Goal: Transaction & Acquisition: Purchase product/service

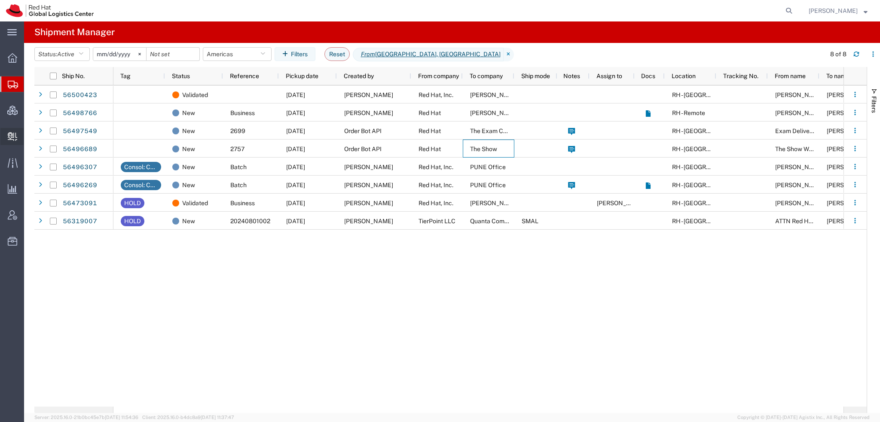
click at [0, 0] on span "Create Delivery" at bounding box center [0, 0] width 0 height 0
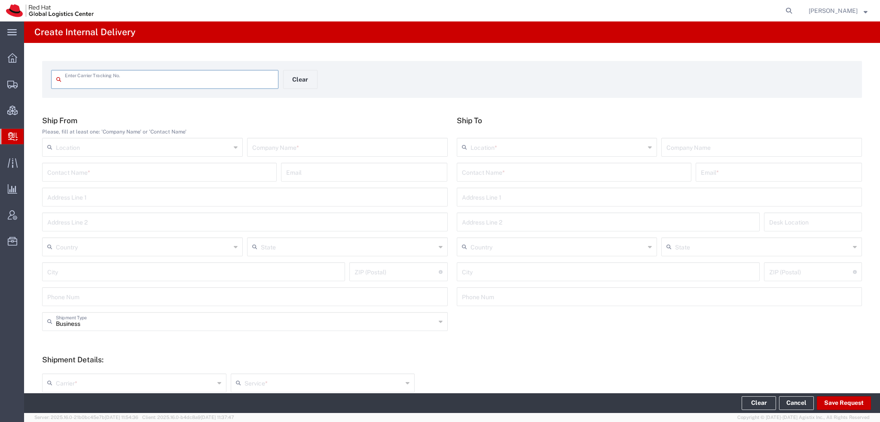
click at [291, 149] on input "text" at bounding box center [347, 146] width 190 height 15
type input "IBM Canada"
type input "Devon Ramlakhan"
click at [544, 175] on input "text" at bounding box center [574, 171] width 224 height 15
type input "Robert Lomax"
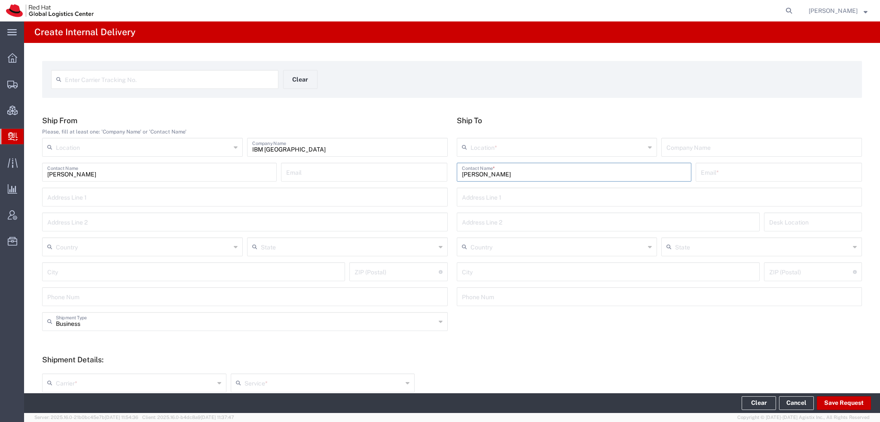
click at [517, 143] on input "text" at bounding box center [558, 146] width 175 height 15
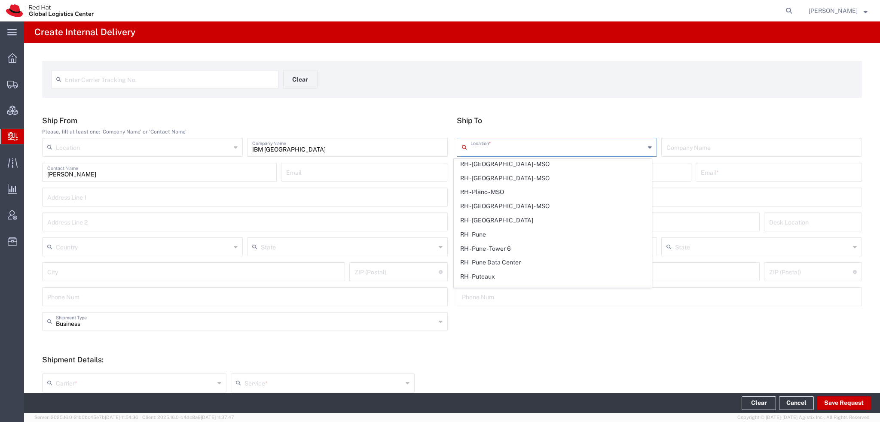
scroll to position [1375, 0]
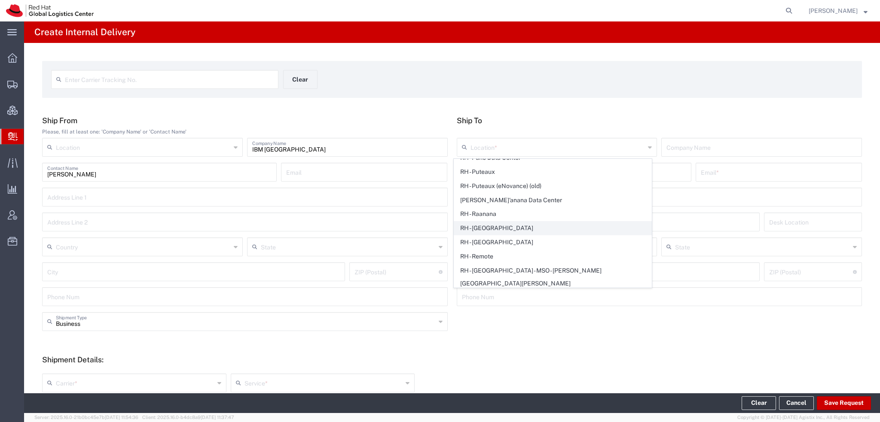
click at [500, 222] on span "RH - [GEOGRAPHIC_DATA]" at bounding box center [552, 228] width 197 height 13
type input "RH - [GEOGRAPHIC_DATA]"
type input "Red Hat, Inc."
type input "[STREET_ADDRESS]"
type input "[GEOGRAPHIC_DATA]"
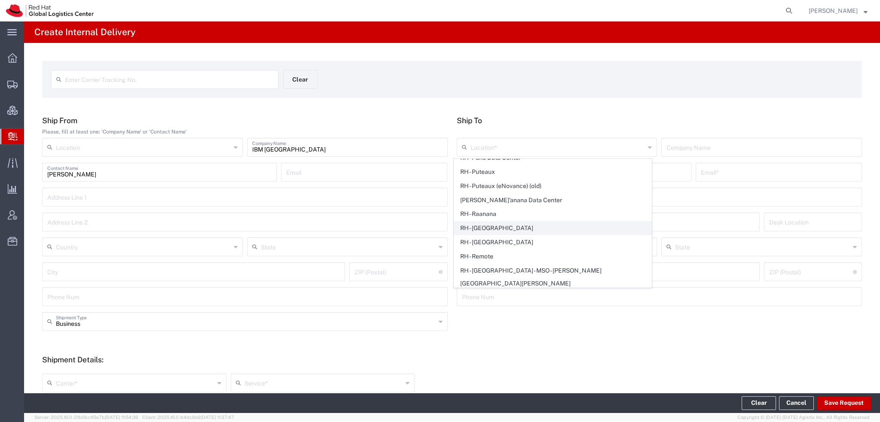
type input "RALEIGH"
type input "27601"
type input "919-754-4950"
type input "[US_STATE]"
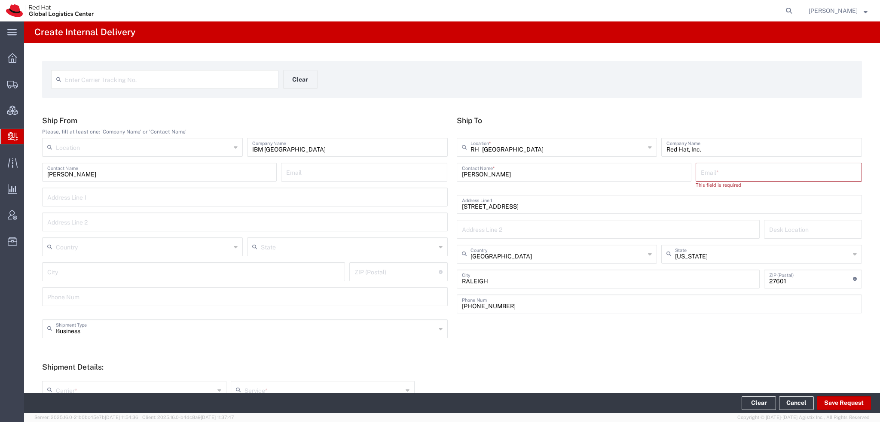
click at [722, 178] on input "text" at bounding box center [779, 171] width 156 height 15
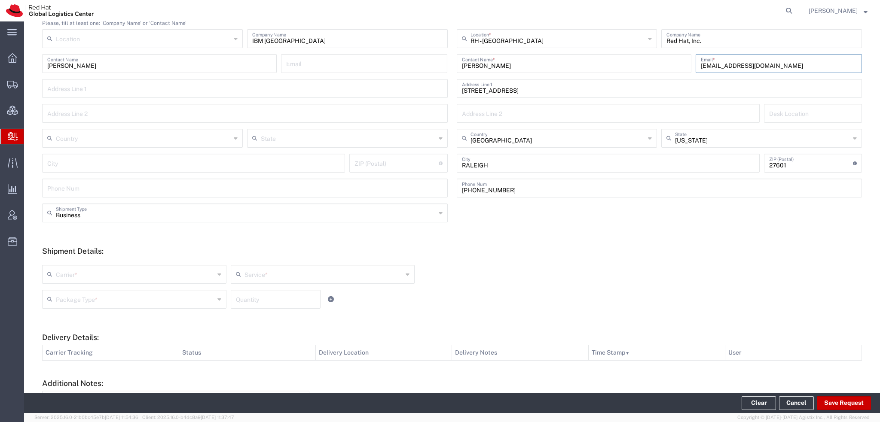
scroll to position [192, 0]
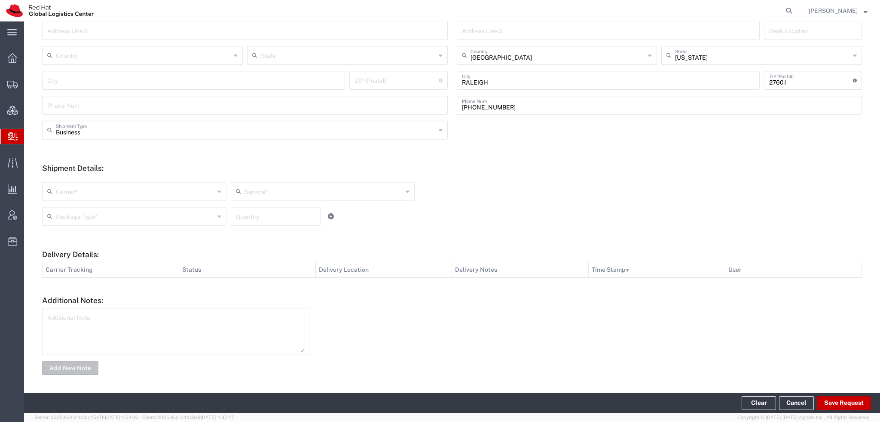
type input "rlomax@redhat.com"
click at [83, 194] on input "text" at bounding box center [135, 191] width 159 height 15
click at [73, 266] on span "FedEx Express" at bounding box center [133, 266] width 181 height 13
type input "FedEx Express"
click at [264, 189] on input "text" at bounding box center [324, 191] width 159 height 15
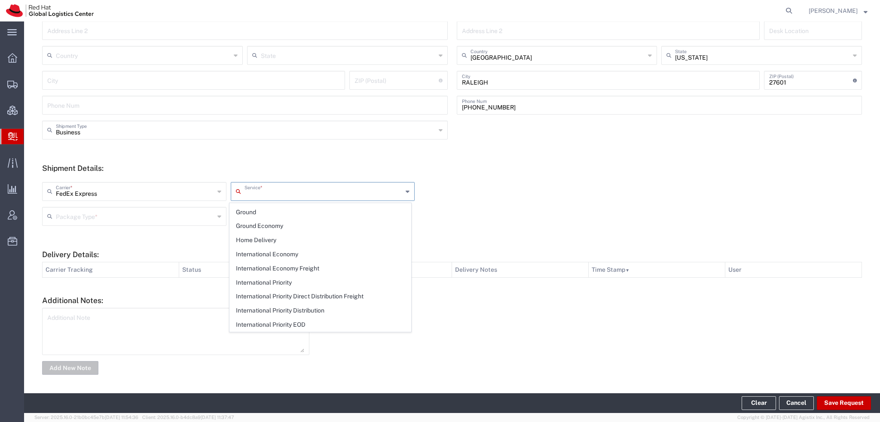
scroll to position [215, 0]
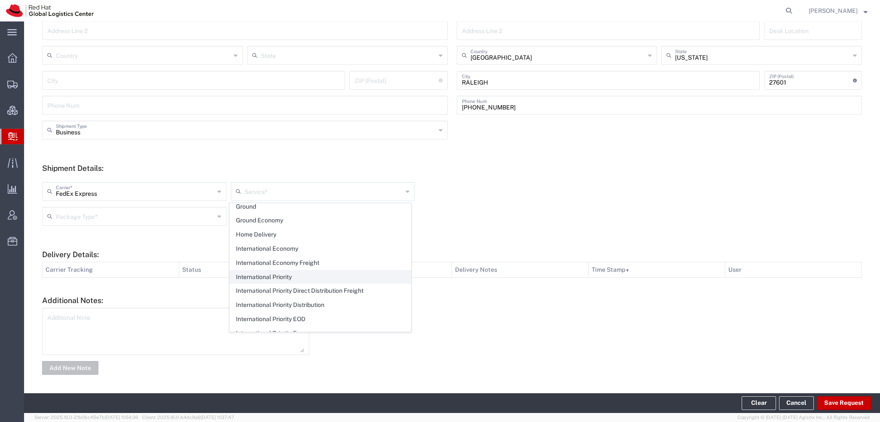
click at [294, 272] on span "International Priority" at bounding box center [320, 277] width 181 height 13
type input "International Priority"
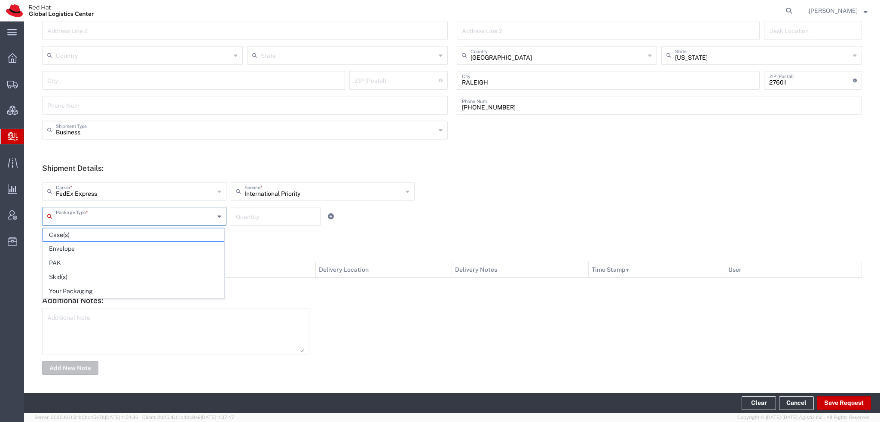
click at [102, 216] on input "text" at bounding box center [135, 215] width 159 height 15
click at [75, 245] on span "Envelope" at bounding box center [133, 248] width 181 height 13
type input "Envelope"
click at [254, 219] on input "number" at bounding box center [276, 215] width 80 height 15
type input "1"
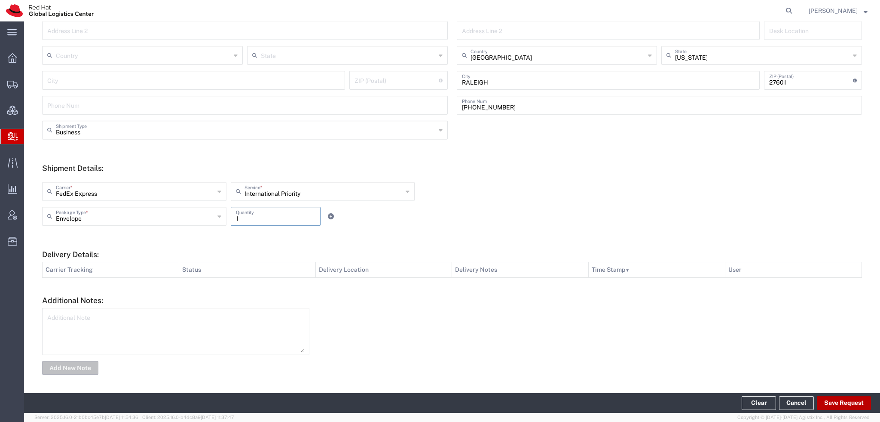
click at [853, 403] on button "Save Request" at bounding box center [844, 404] width 54 height 14
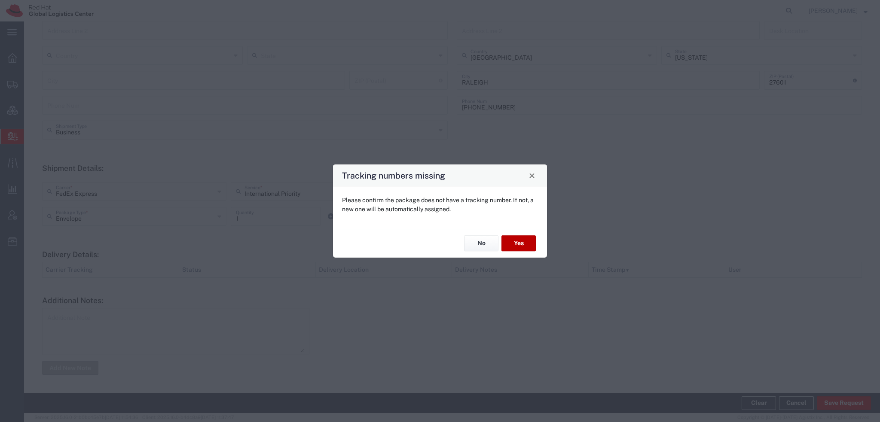
click at [517, 248] on button "Yes" at bounding box center [519, 244] width 34 height 16
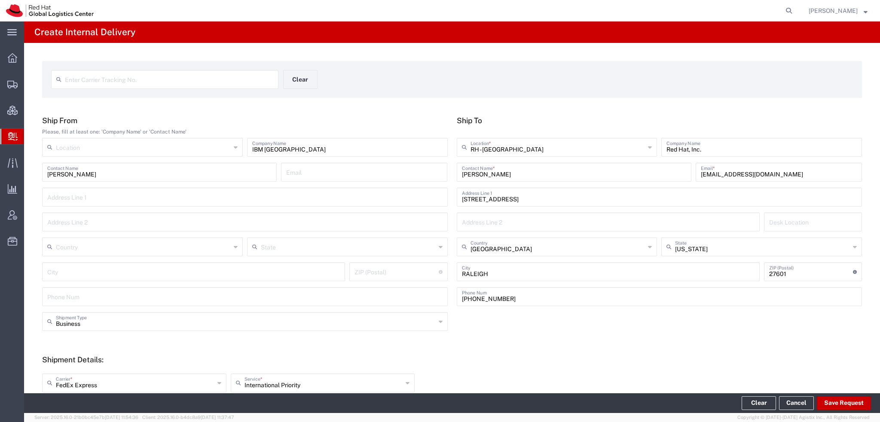
scroll to position [192, 0]
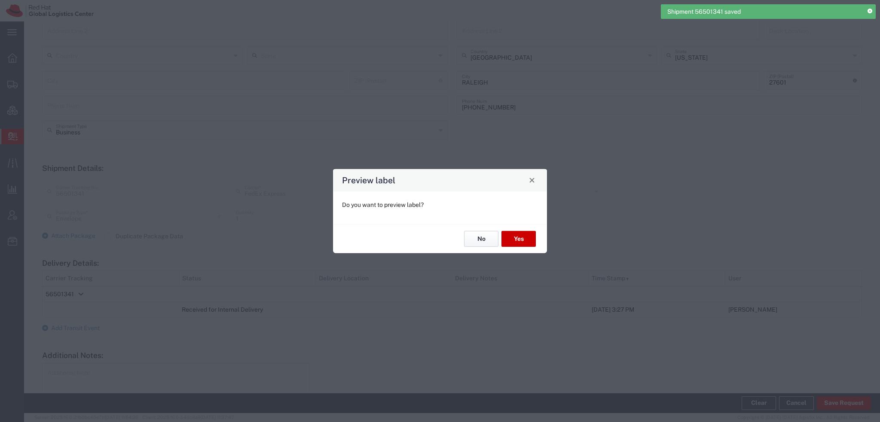
click at [485, 243] on button "No" at bounding box center [481, 239] width 34 height 16
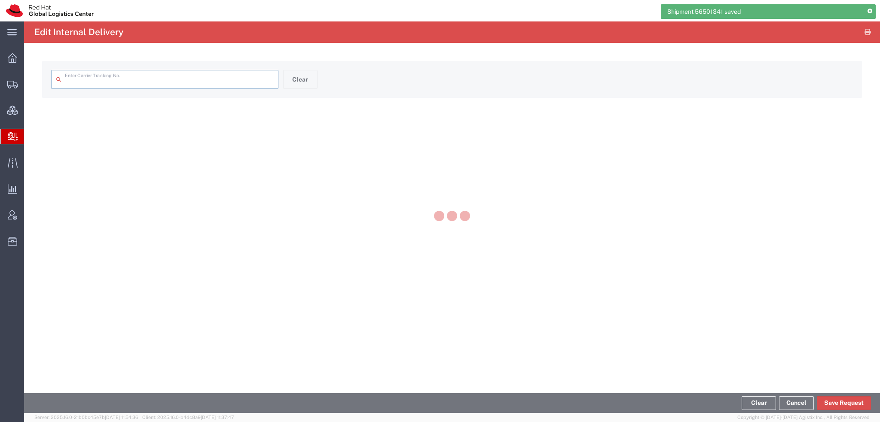
type input "56501341"
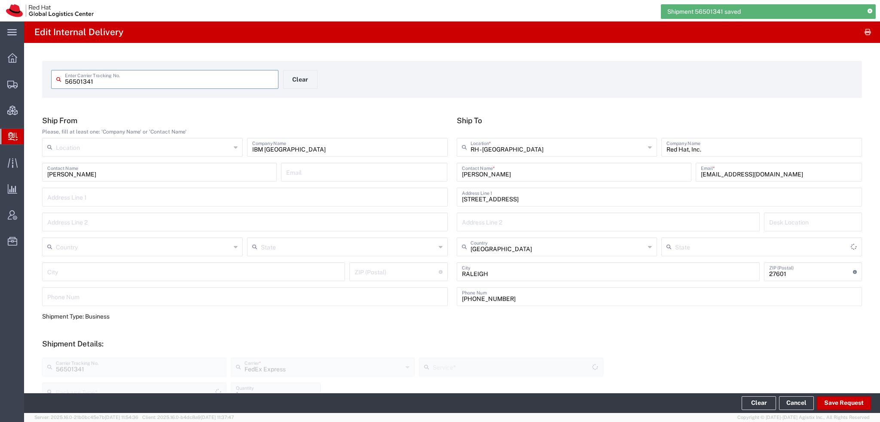
type input "[US_STATE]"
type input "International Priority"
type input "Envelope"
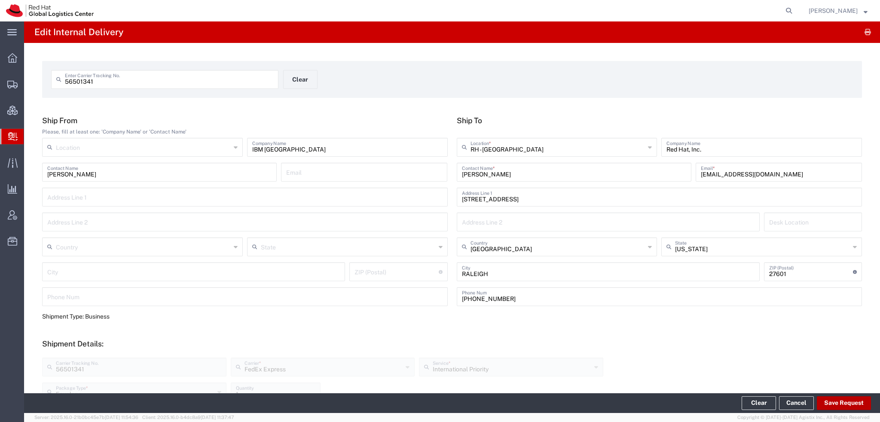
click at [836, 407] on button "Save Request" at bounding box center [844, 404] width 54 height 14
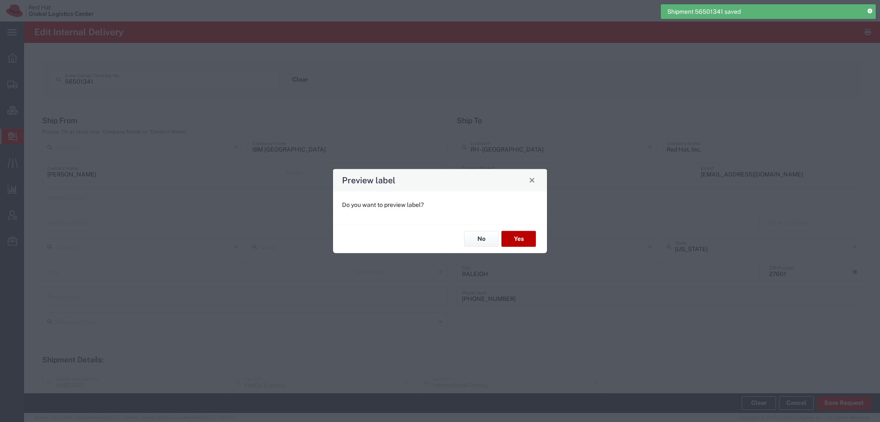
click at [516, 241] on button "Yes" at bounding box center [519, 239] width 34 height 16
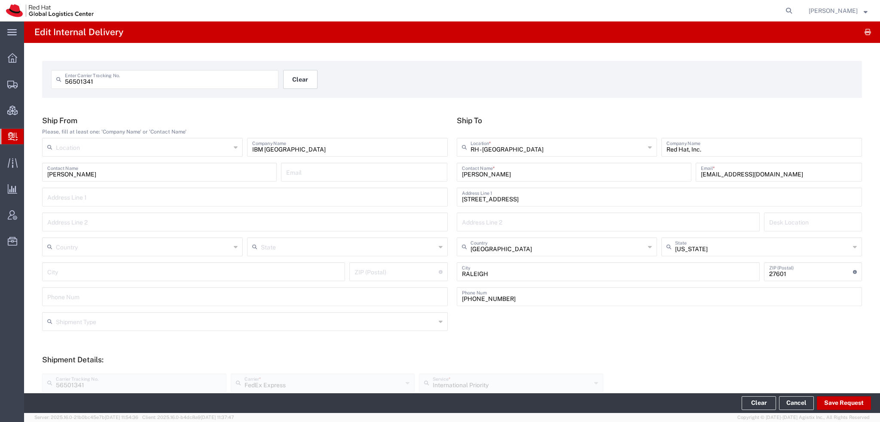
click at [297, 73] on button "Clear" at bounding box center [300, 79] width 34 height 19
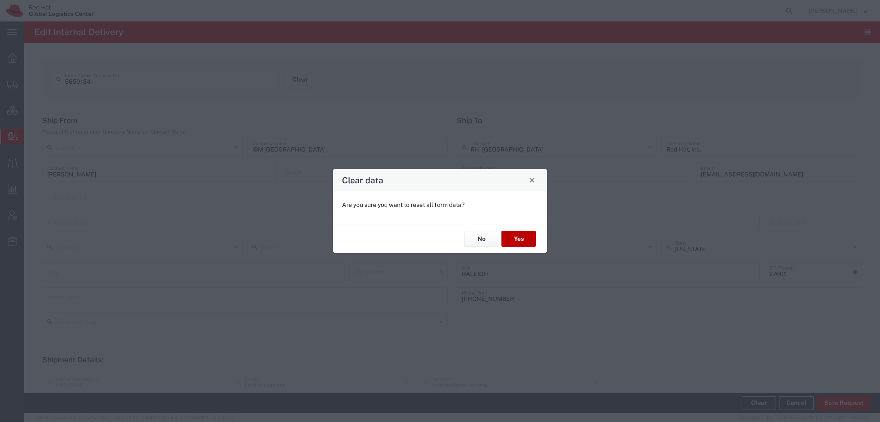
click at [516, 239] on button "Yes" at bounding box center [519, 239] width 34 height 16
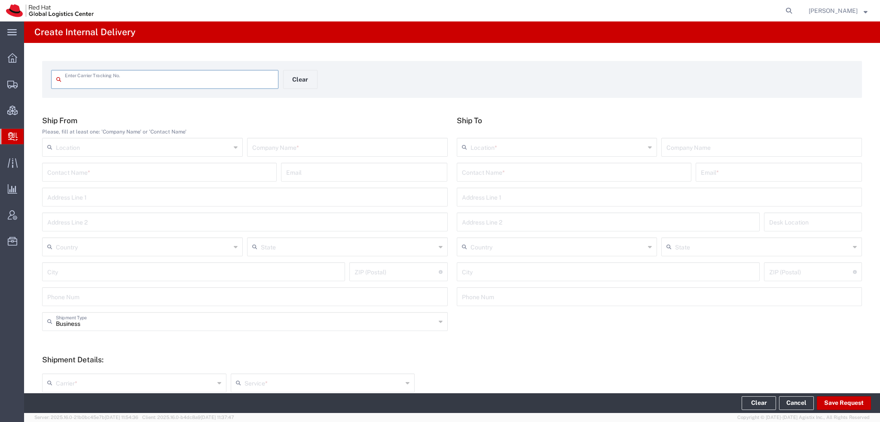
click at [282, 148] on input "text" at bounding box center [347, 146] width 190 height 15
type input "IBM Canada"
paste input "Devon Ramlakhan"
type input "Devon Ramlakhan"
click at [519, 171] on input "text" at bounding box center [574, 171] width 224 height 15
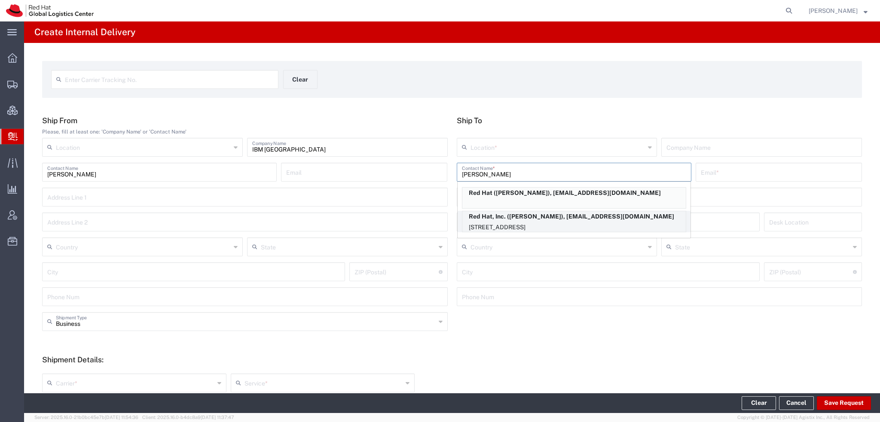
type input "Robert Lo"
click at [521, 218] on p "Red Hat, Inc. (Robert Lomax), rlomax@redhat.com" at bounding box center [573, 216] width 223 height 11
type input "RH - [GEOGRAPHIC_DATA]"
type input "Red Hat, Inc."
type input "Robert Lomax"
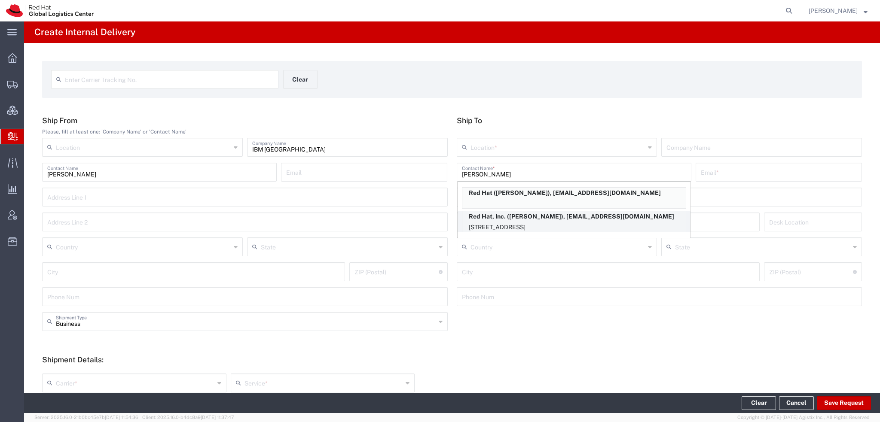
type input "rlomax@redhat.com"
type input "[STREET_ADDRESS]"
type input "9S300"
type input "[GEOGRAPHIC_DATA]"
type input "RALEIGH"
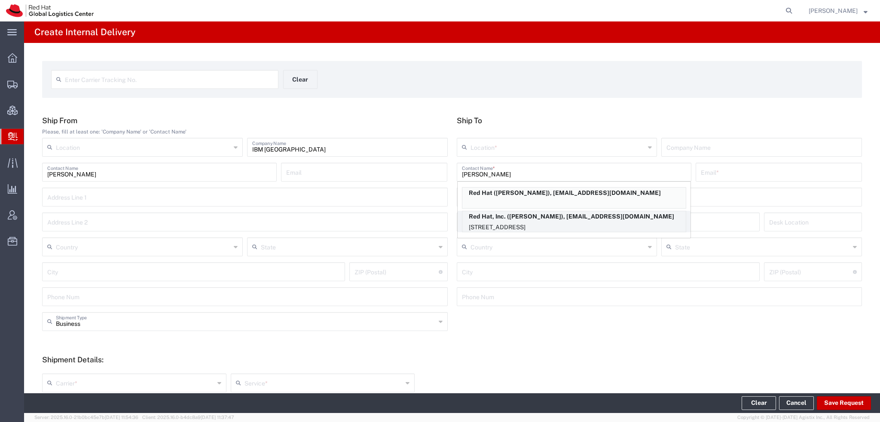
type input "27601"
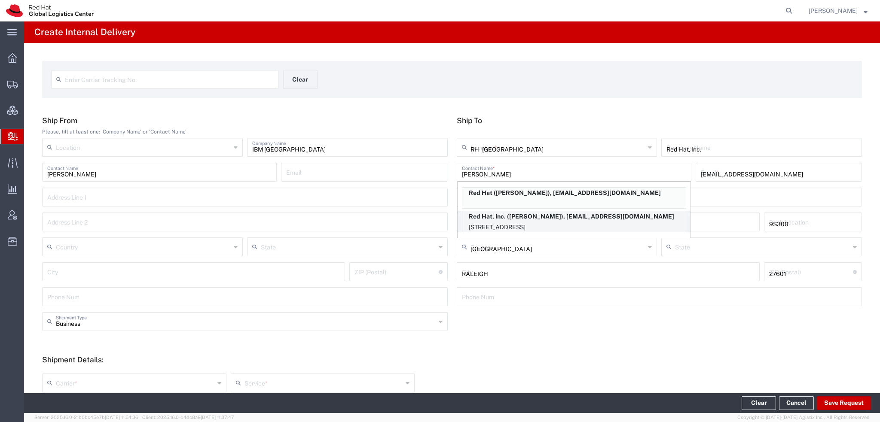
type input "[US_STATE]"
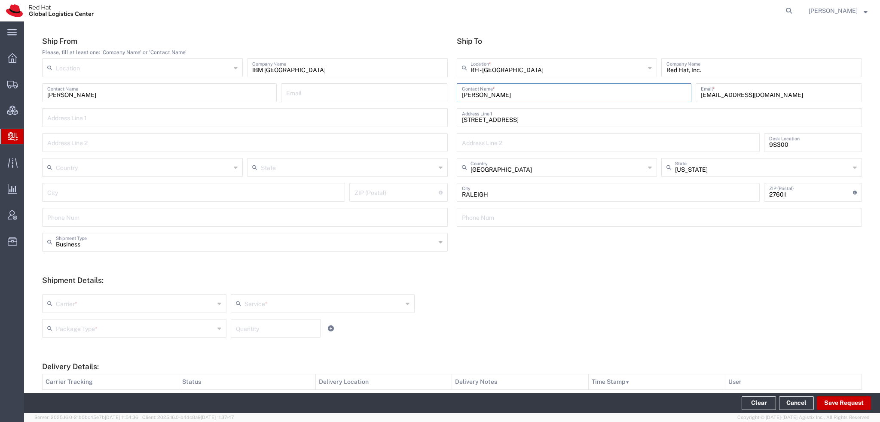
scroll to position [192, 0]
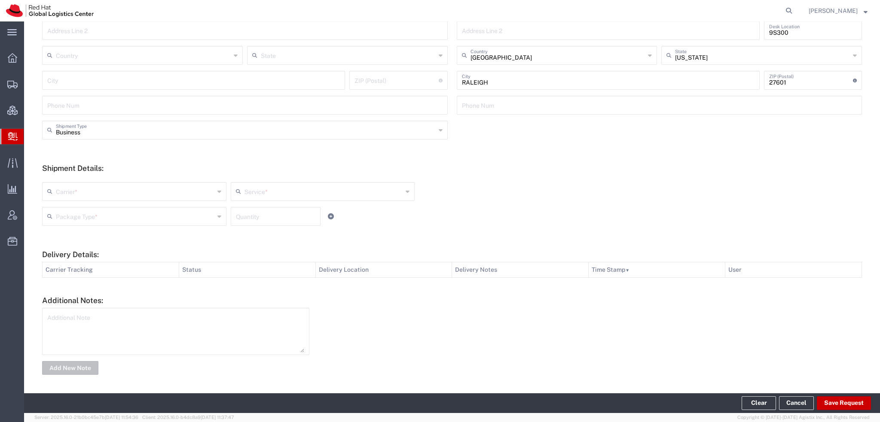
click at [80, 194] on input "text" at bounding box center [135, 191] width 159 height 15
click at [87, 271] on span "FedEx Express" at bounding box center [133, 266] width 181 height 13
type input "FedEx Express"
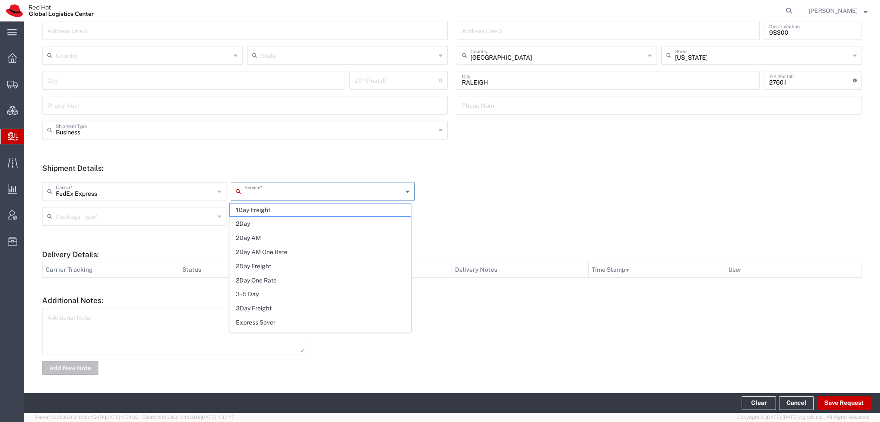
click at [268, 196] on input "text" at bounding box center [324, 191] width 159 height 15
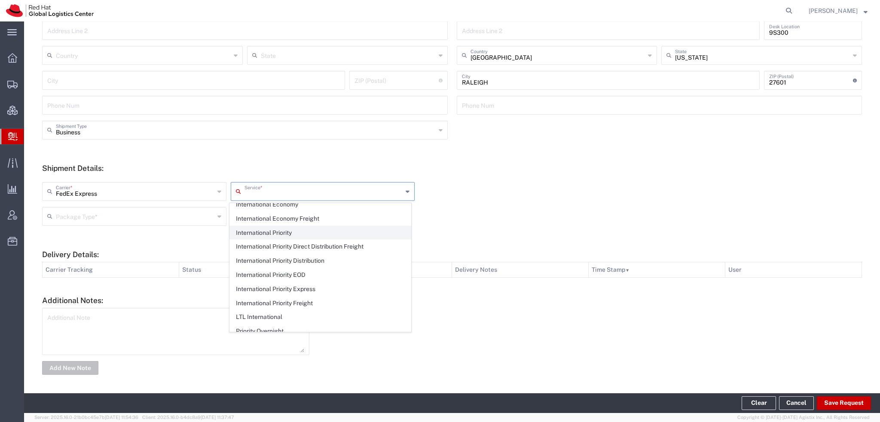
scroll to position [215, 0]
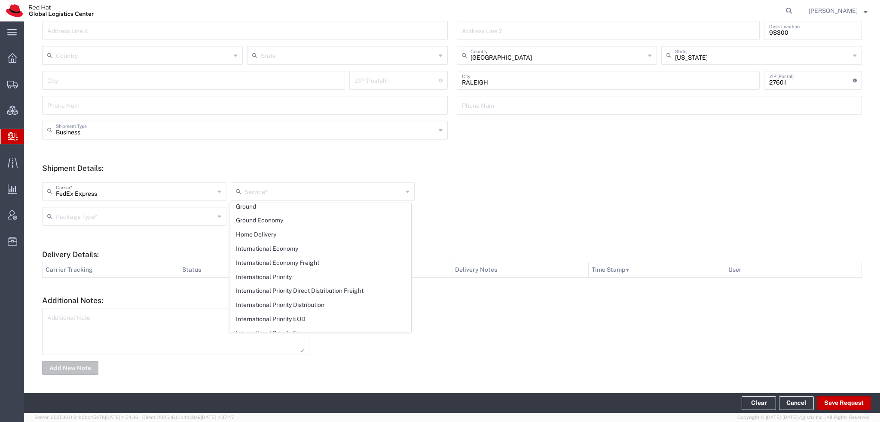
click at [266, 272] on span "International Priority" at bounding box center [320, 277] width 181 height 13
type input "International Priority"
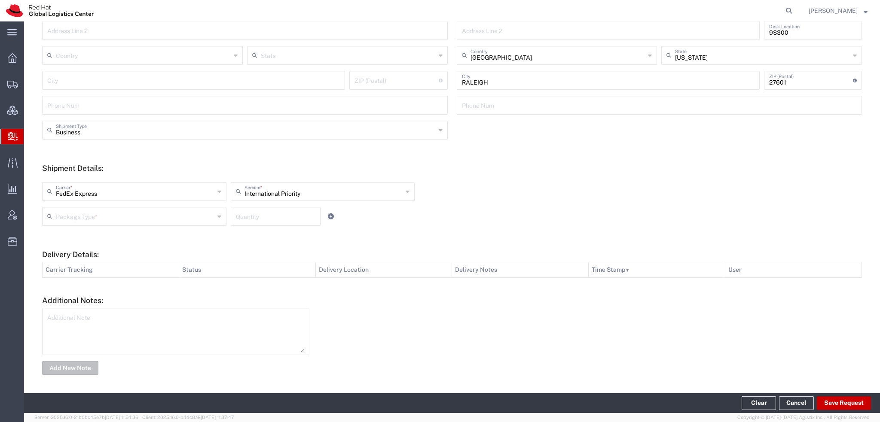
click at [130, 221] on input "text" at bounding box center [135, 215] width 159 height 15
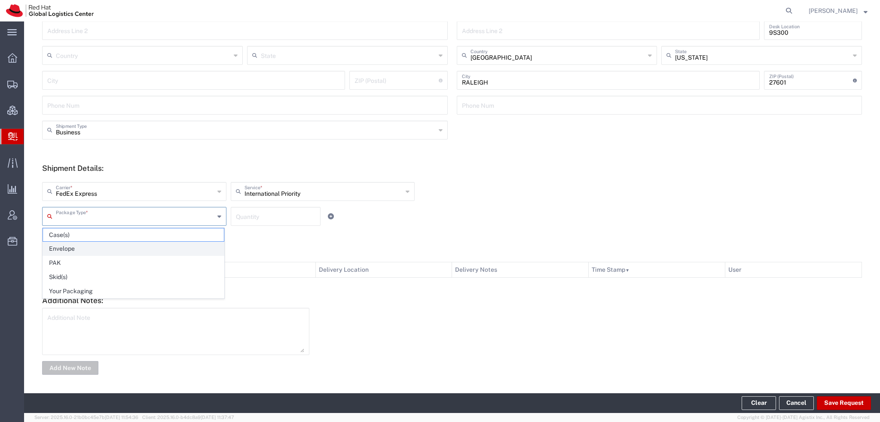
click at [60, 251] on span "Envelope" at bounding box center [133, 248] width 181 height 13
type input "Envelope"
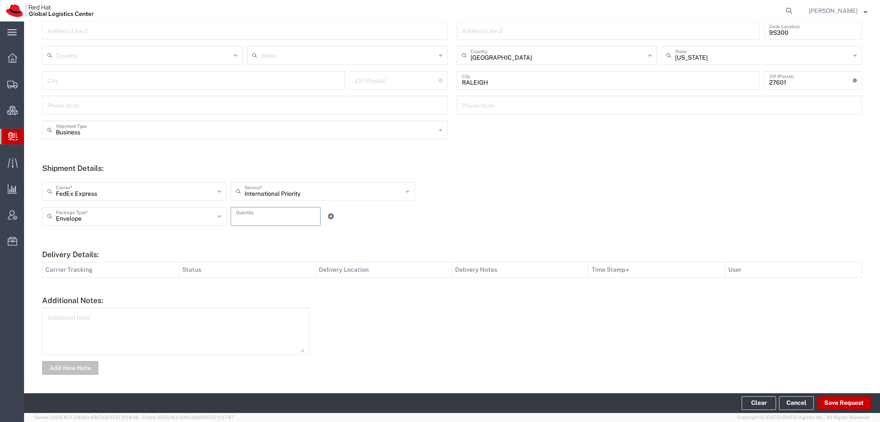
click at [270, 218] on input "number" at bounding box center [276, 215] width 80 height 15
type input "1"
click at [837, 404] on button "Save Request" at bounding box center [844, 404] width 54 height 14
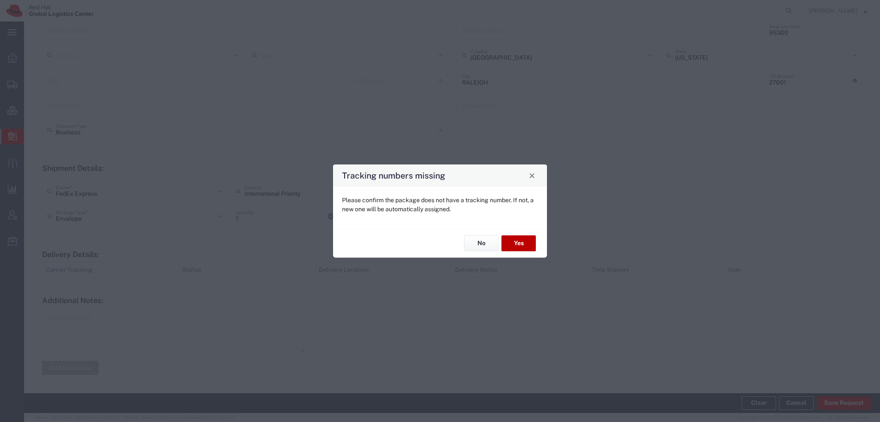
click at [517, 239] on button "Yes" at bounding box center [519, 244] width 34 height 16
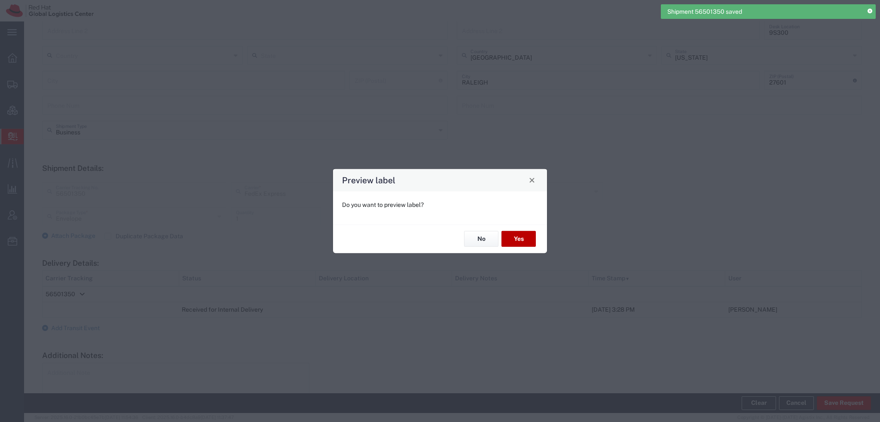
click at [520, 241] on button "Yes" at bounding box center [519, 239] width 34 height 16
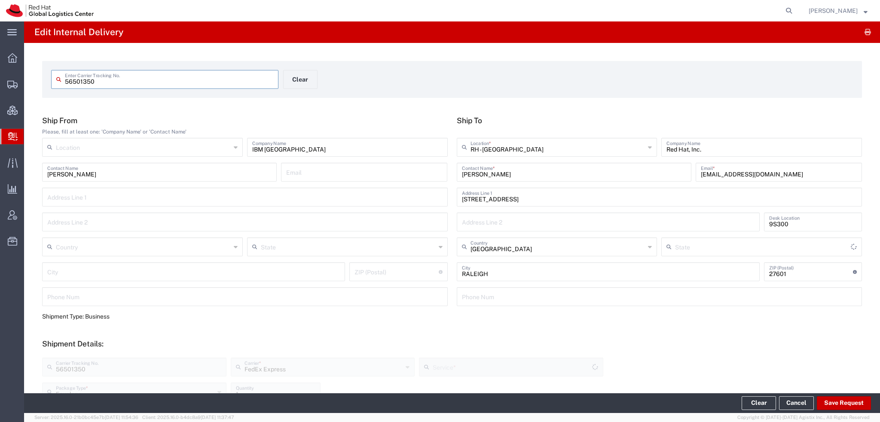
type input "[US_STATE]"
type input "International Priority"
click at [858, 8] on span "[PERSON_NAME]" at bounding box center [833, 10] width 49 height 9
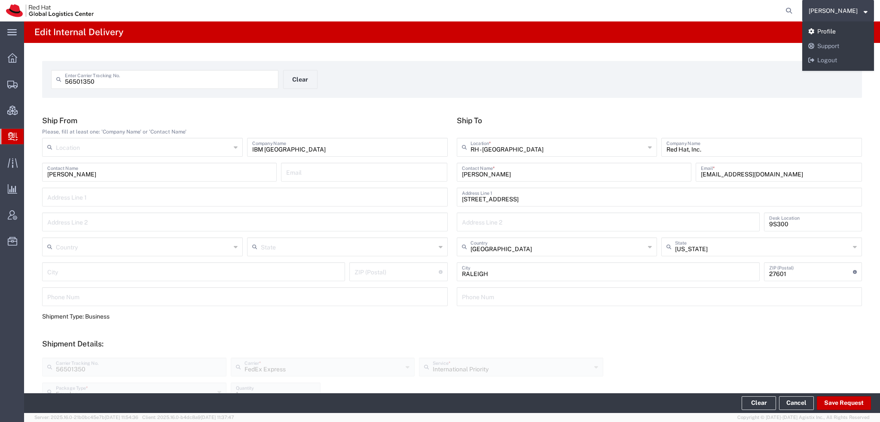
click at [841, 28] on link "Profile" at bounding box center [838, 31] width 72 height 15
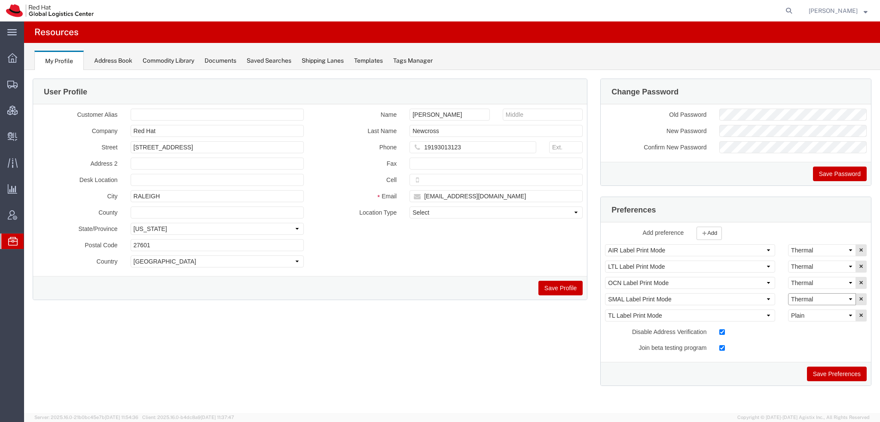
click at [819, 294] on select "Select Plain Thermal" at bounding box center [822, 300] width 68 height 12
select select "Plain"
click at [788, 294] on select "Select Plain Thermal" at bounding box center [822, 300] width 68 height 12
click at [834, 369] on button "Save Preferences" at bounding box center [837, 374] width 60 height 15
click at [838, 373] on button "Save Preferences" at bounding box center [837, 374] width 60 height 15
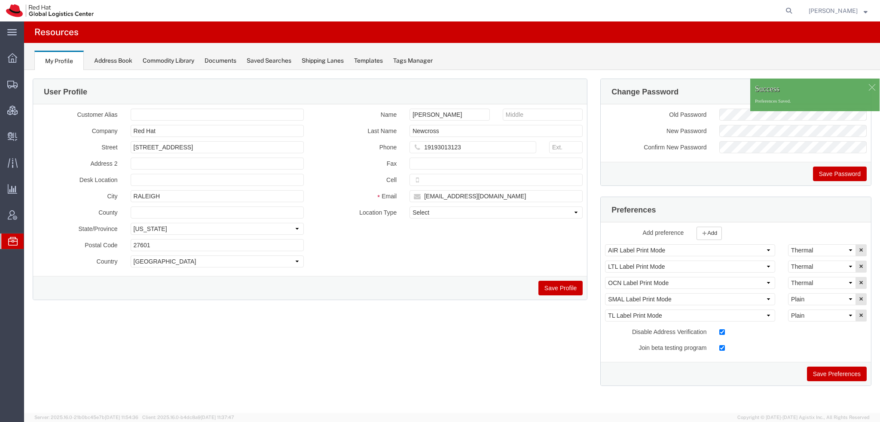
drag, startPoint x: 41, startPoint y: 96, endPoint x: 110, endPoint y: 6, distance: 113.3
click at [0, 0] on span "Shipment Manager" at bounding box center [0, 0] width 0 height 0
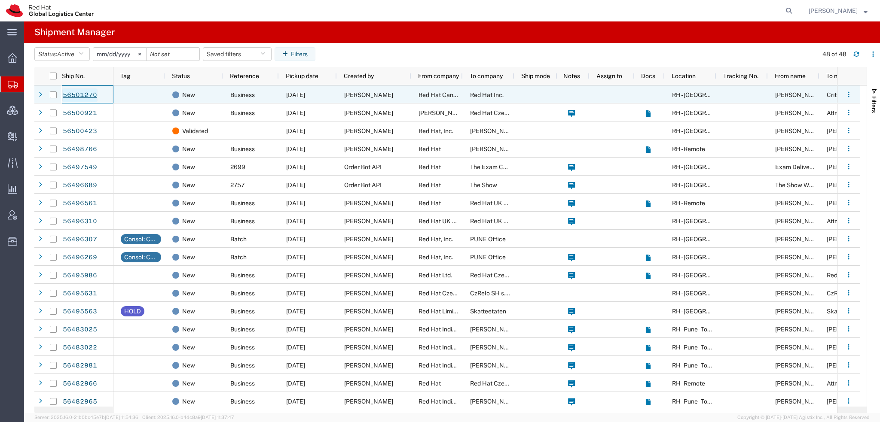
click at [71, 95] on link "56501270" at bounding box center [79, 96] width 35 height 14
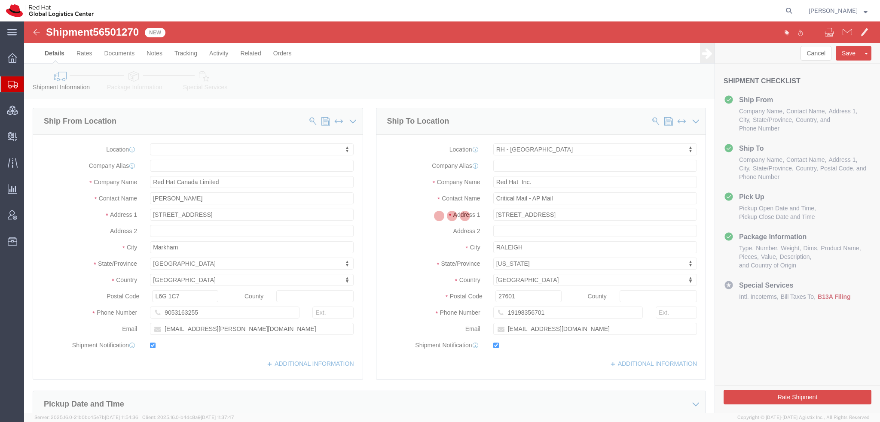
select select
select select "38014"
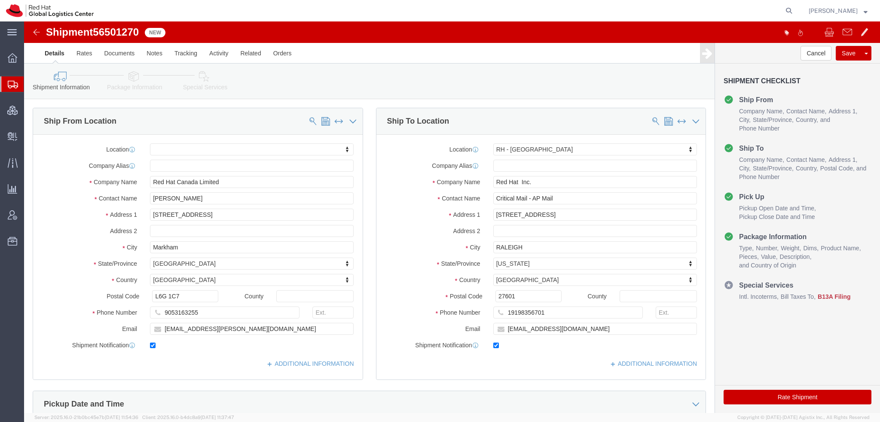
click icon
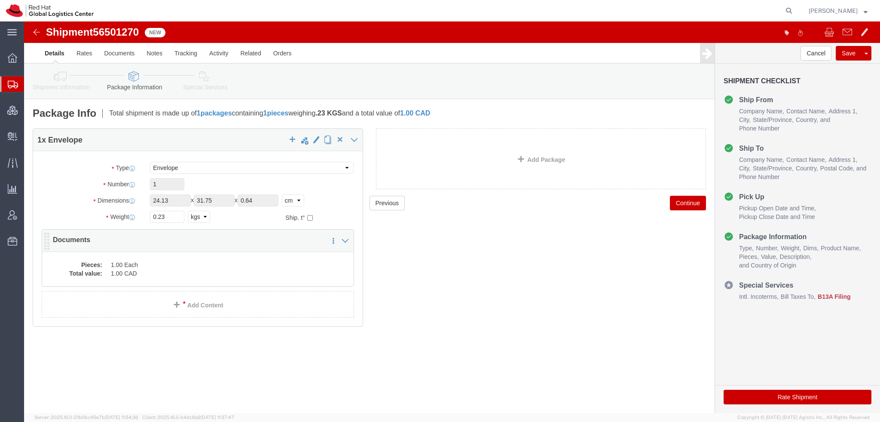
click dd "1.00 CAD"
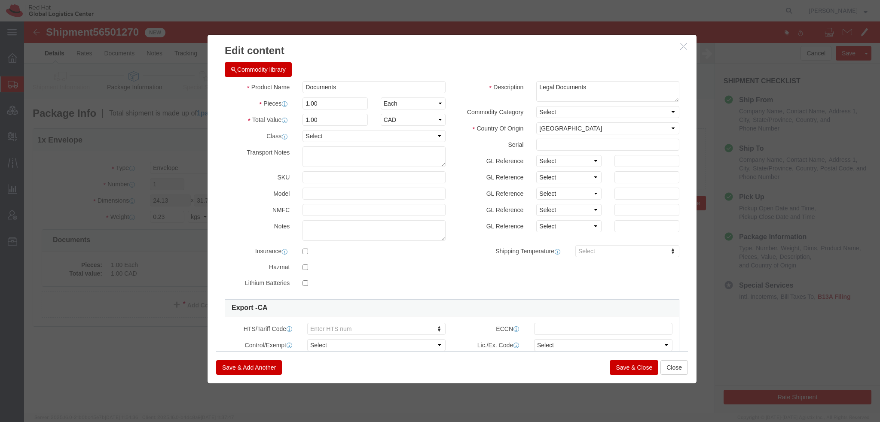
click button "Save & Close"
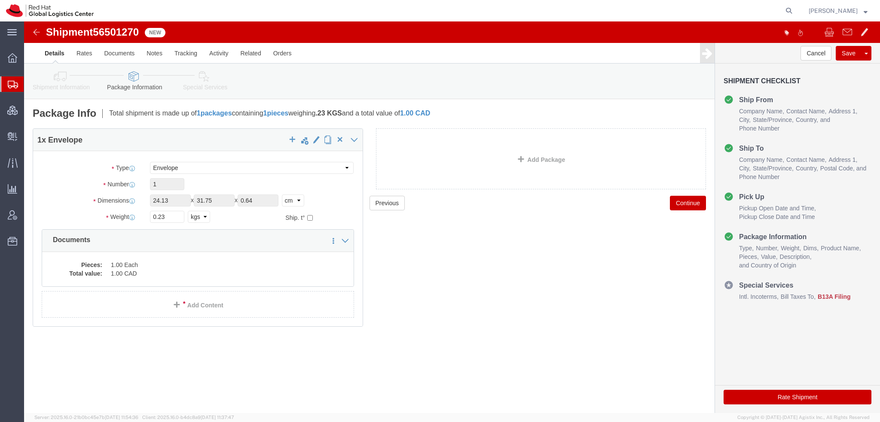
click icon
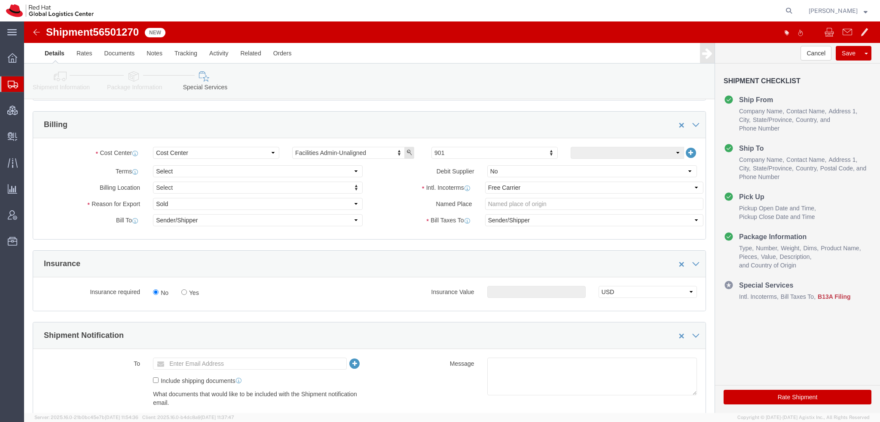
scroll to position [344, 0]
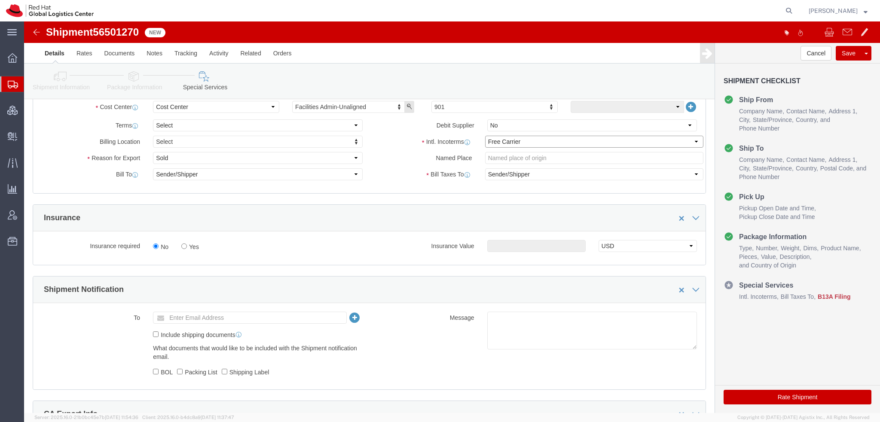
click select "Select Carriage Insurance Paid Carriage Paid To Cost and Freight Cost Insurance…"
click label "Bill Taxes To"
click select "Select Recipient Account Sender/Shipper Third Party Account"
select select "RCPN"
click select "Select Recipient Account Sender/Shipper Third Party Account"
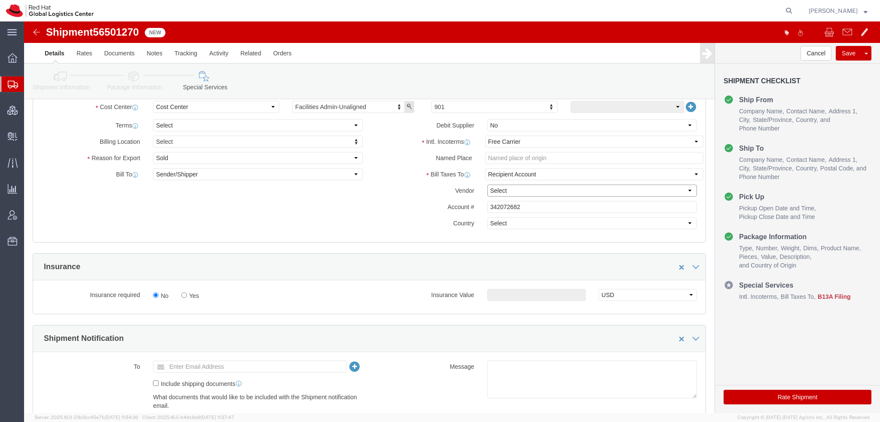
click select "Select DHL FedEx Express UPS"
select select "FedEx Express"
click select "Select DHL FedEx Express UPS"
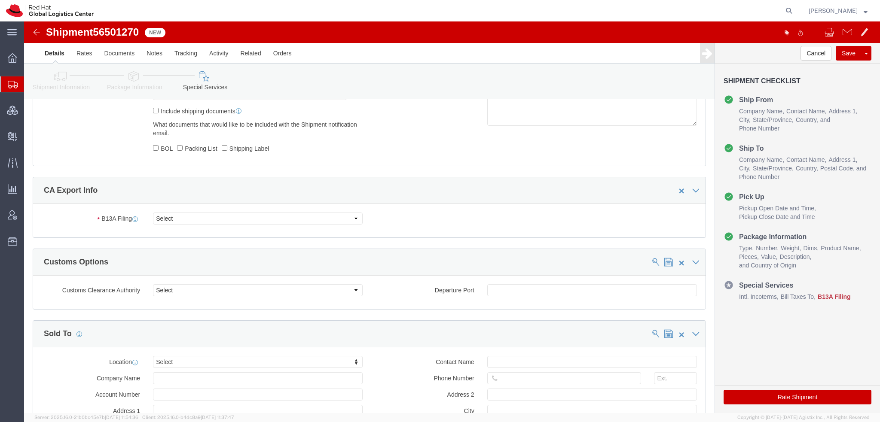
scroll to position [645, 0]
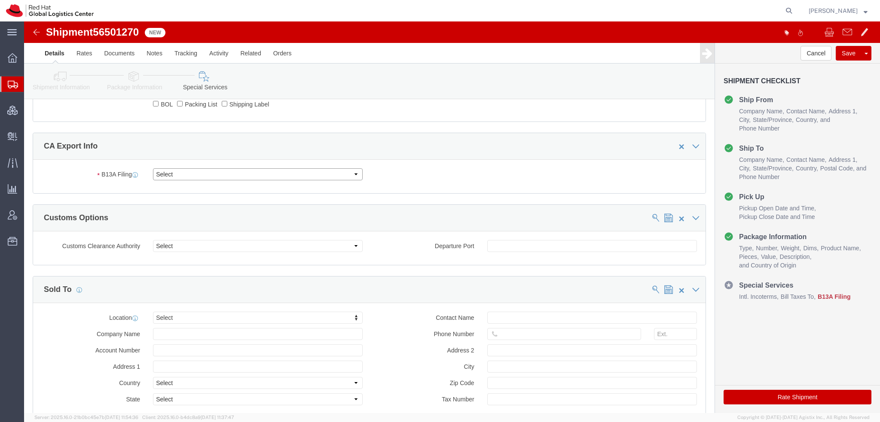
click select "Select Filed Electronically Manually Attached Not Required Summary Reporting"
select select "NOT_REQUIRED"
click select "Select Filed Electronically Manually Attached Not Required Summary Reporting"
click select "Select 01 02 03 04 05 06 07 08 10 11 12 13 14 15 16"
select select "01"
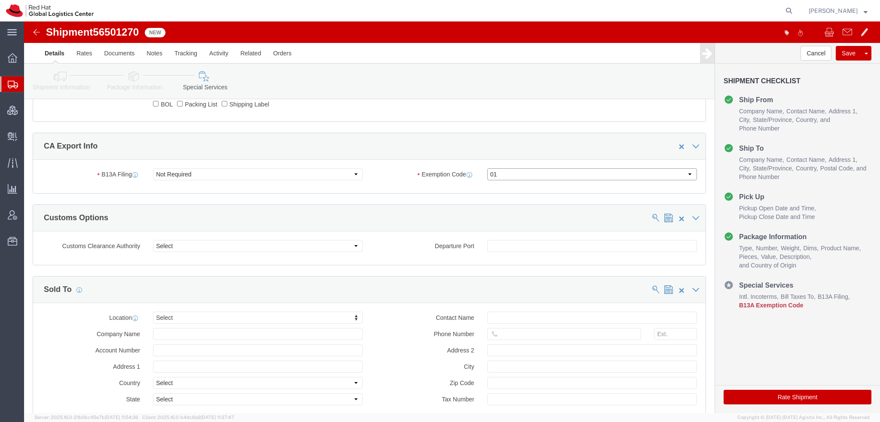
click select "Select 01 02 03 04 05 06 07 08 10 11 12 13 14 15 16"
click button "Rate Shipment"
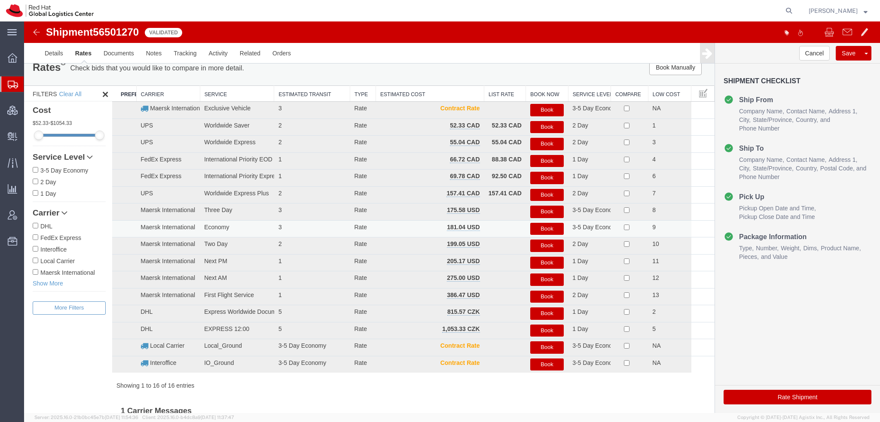
scroll to position [0, 0]
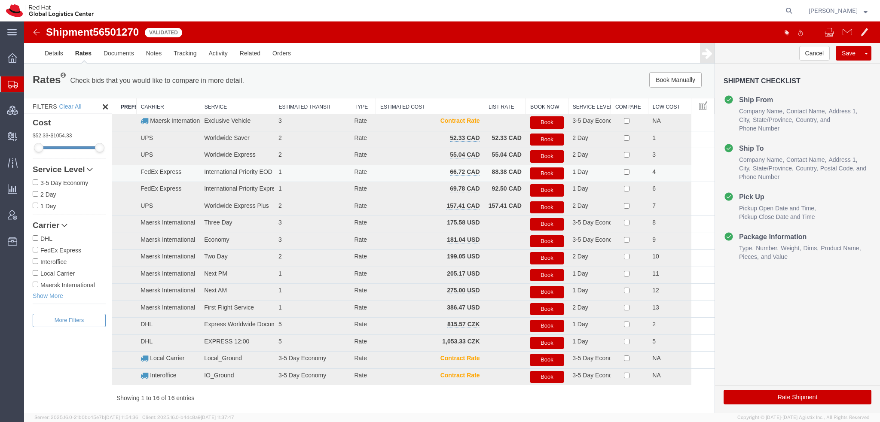
click at [537, 169] on button "Book" at bounding box center [547, 174] width 34 height 12
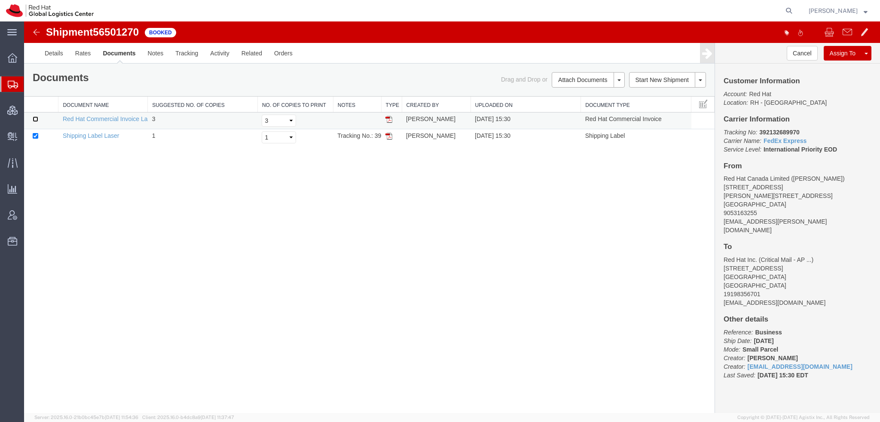
click at [33, 119] on input "checkbox" at bounding box center [36, 119] width 6 height 6
checkbox input "true"
click at [580, 96] on link "Print Documents" at bounding box center [587, 94] width 75 height 13
click at [59, 58] on link "Details" at bounding box center [54, 53] width 31 height 21
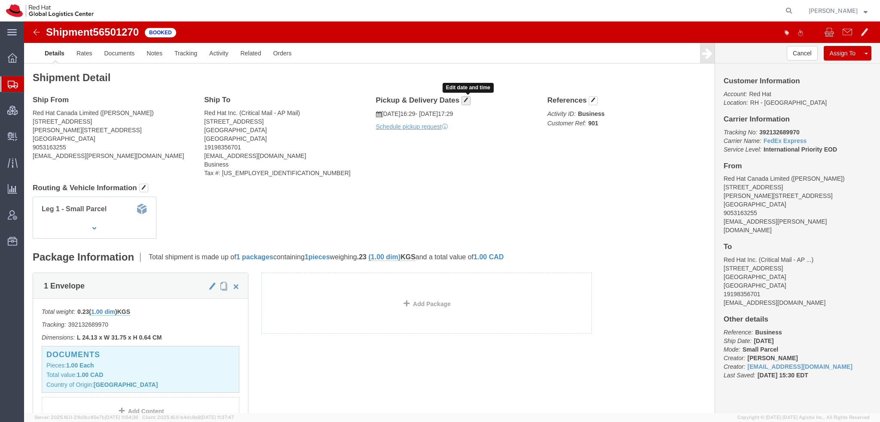
click span "button"
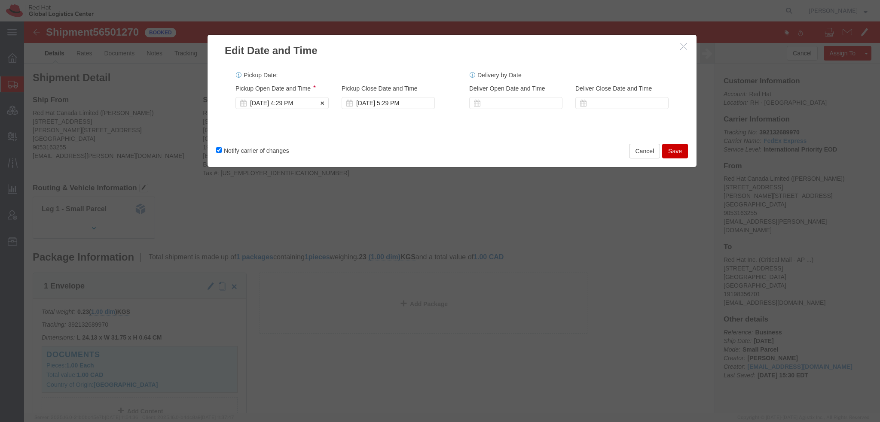
click div "Aug 14 2025 4:29 PM"
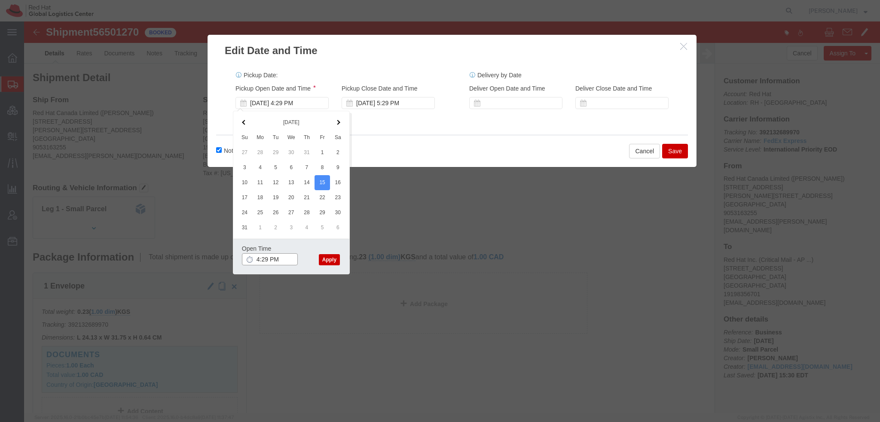
click input "4:29 PM"
type input "10:00 AM"
click button "Apply"
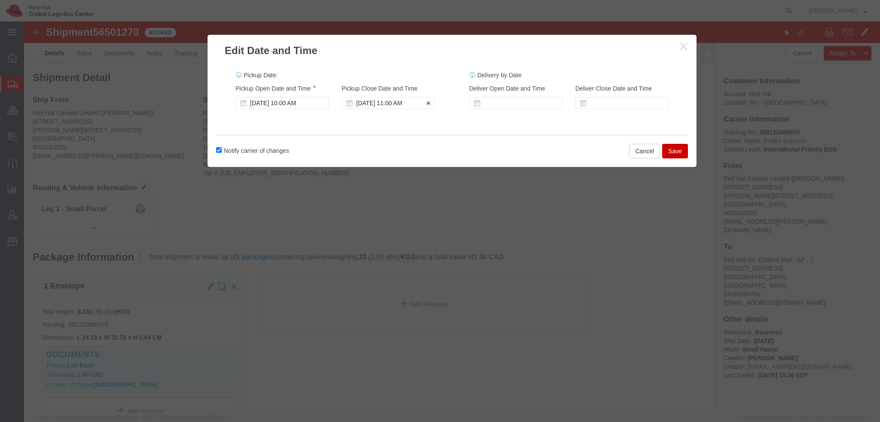
click div "Aug 15 2025 11:00 AM"
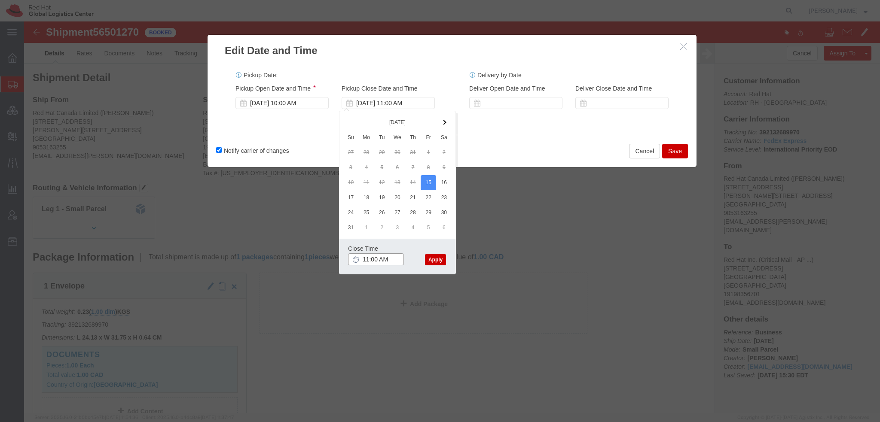
click input "11:00 AM"
type input "2:00 PM"
click button "Apply"
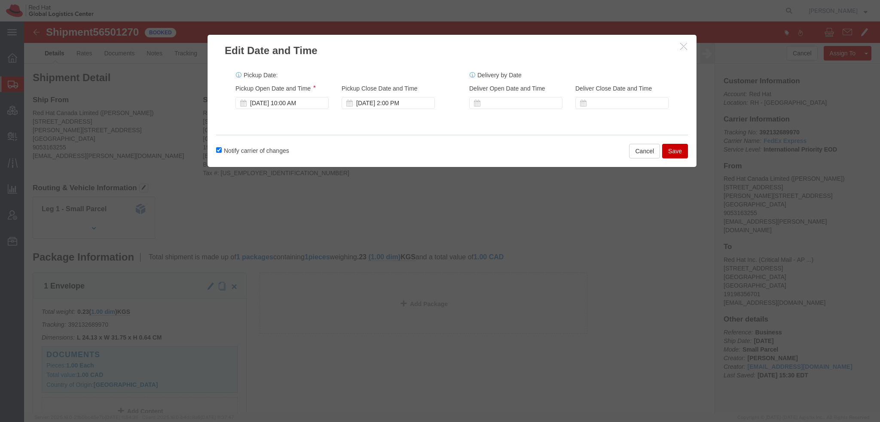
click button "Save"
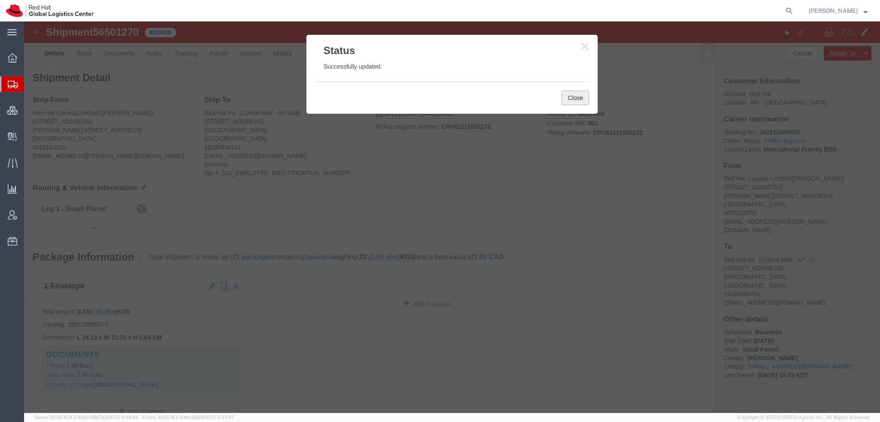
click button "Close"
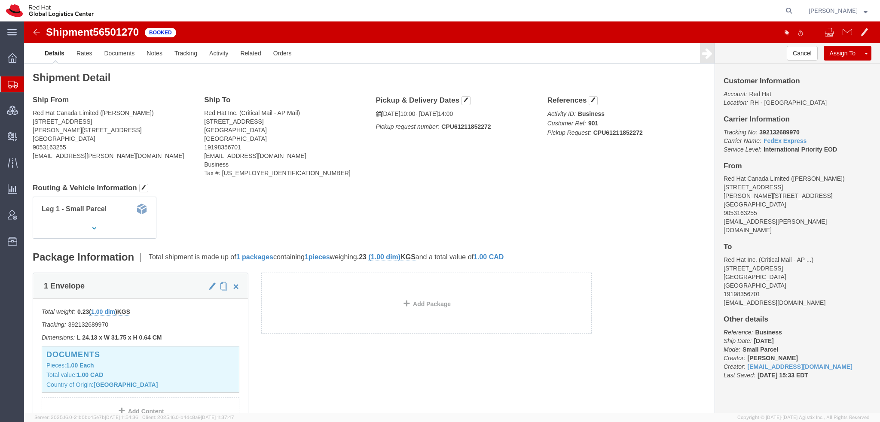
click at [0, 0] on span "Shipment Manager" at bounding box center [0, 0] width 0 height 0
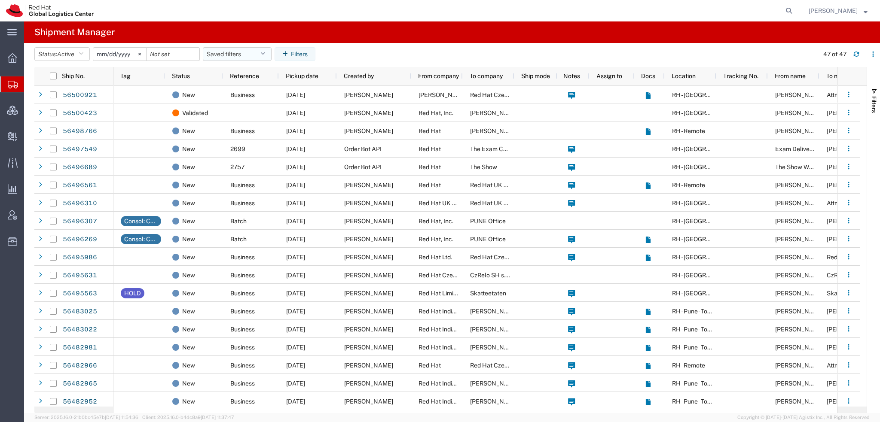
click at [268, 52] on button "Saved filters" at bounding box center [237, 54] width 69 height 14
click at [239, 89] on span "Americas" at bounding box center [260, 92] width 113 height 16
type input "2023-05-07"
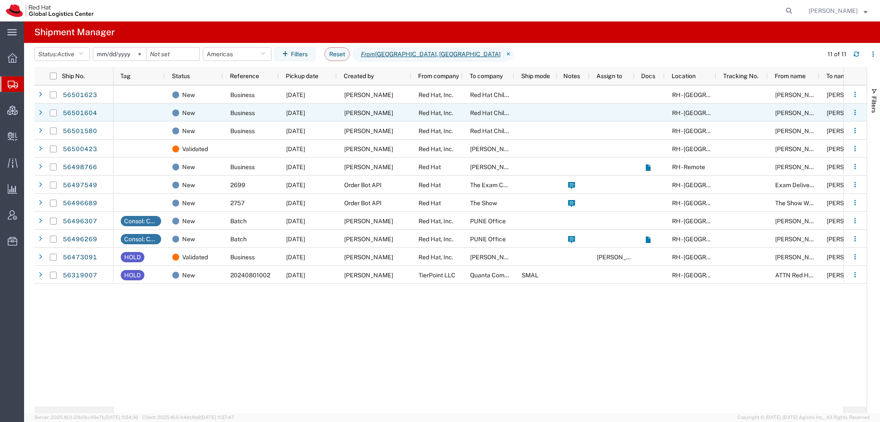
click at [505, 116] on span "Red Hat Chile Limitada" at bounding box center [501, 113] width 63 height 7
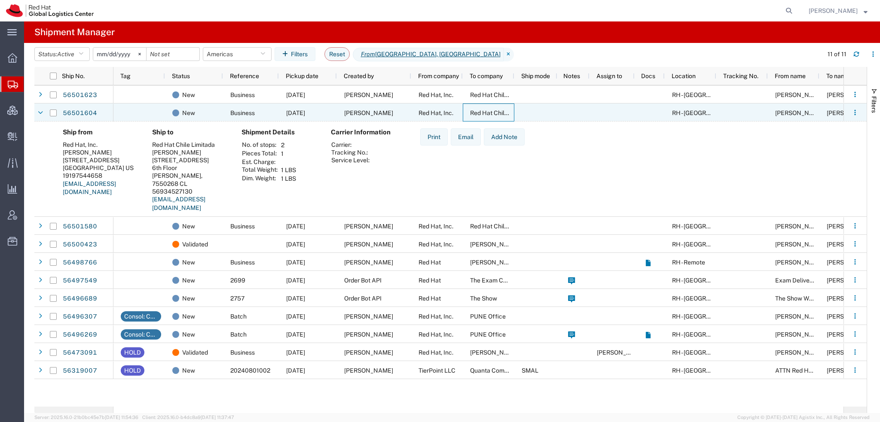
click at [505, 116] on span "Red Hat Chile Limitada" at bounding box center [501, 113] width 63 height 7
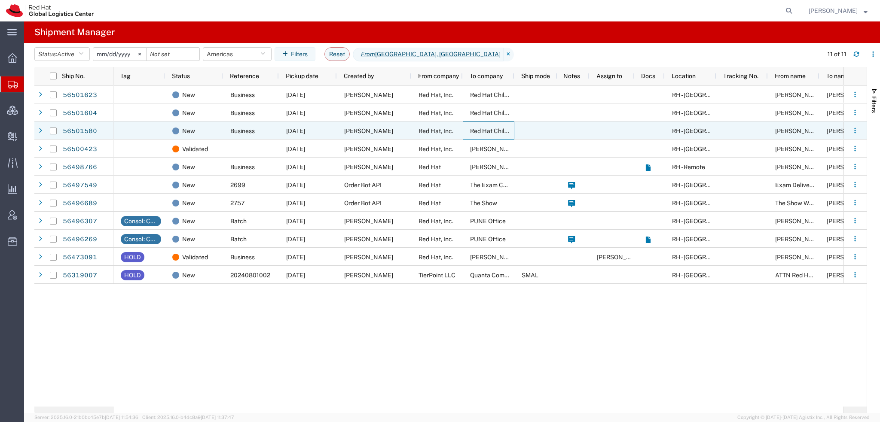
click at [479, 134] on span "Red Hat Chile Limitada" at bounding box center [501, 131] width 63 height 7
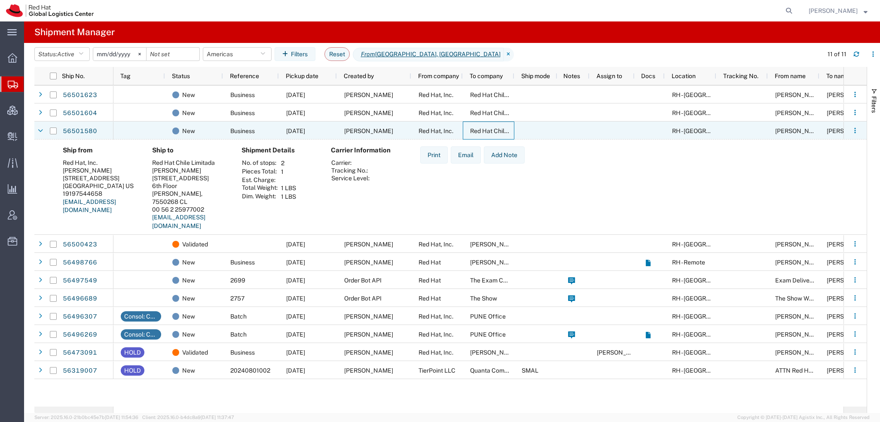
click at [479, 134] on span "Red Hat Chile Limitada" at bounding box center [501, 131] width 63 height 7
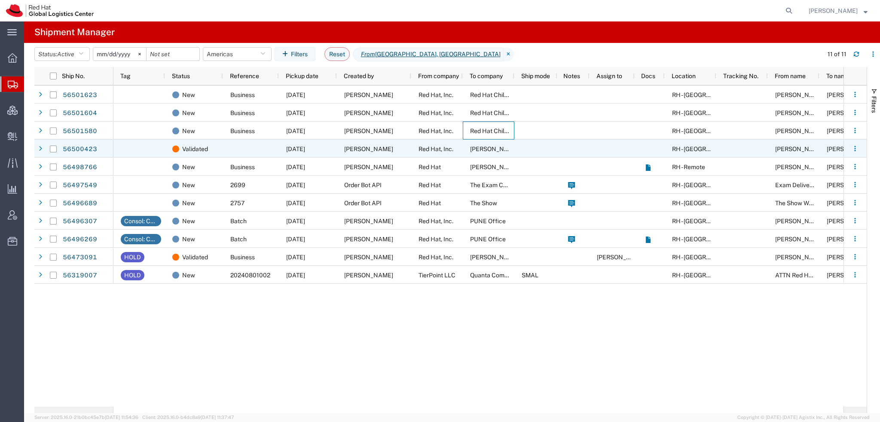
click at [477, 150] on span "Haley Varlotta" at bounding box center [494, 149] width 49 height 7
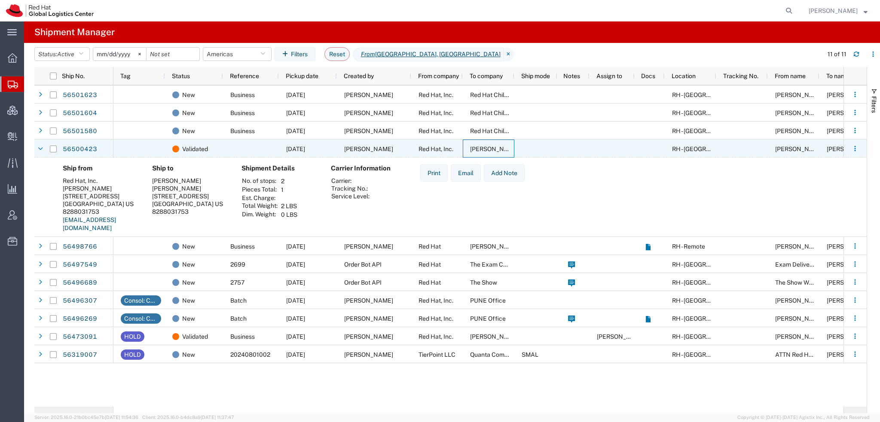
click at [469, 148] on div "Haley Varlotta" at bounding box center [489, 149] width 52 height 18
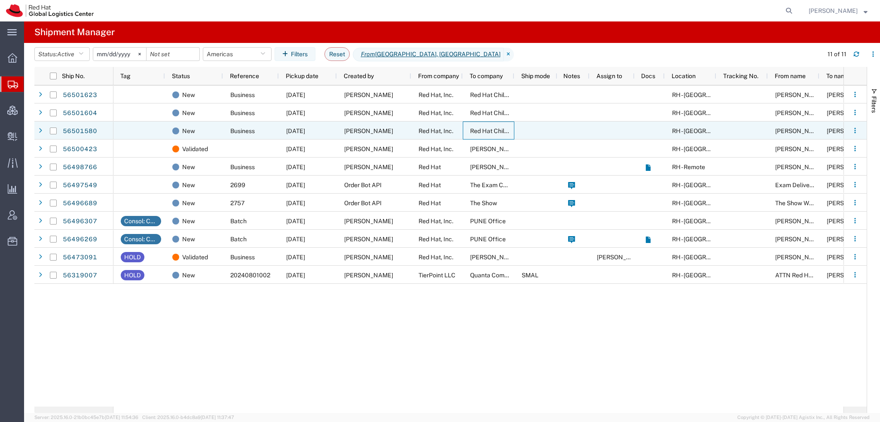
click at [487, 129] on span "Red Hat Chile Limitada" at bounding box center [501, 131] width 63 height 7
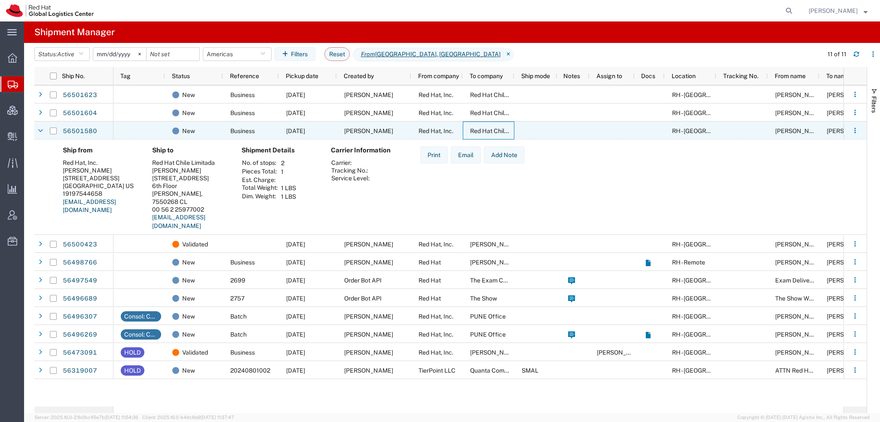
click at [487, 129] on span "Red Hat Chile Limitada" at bounding box center [501, 131] width 63 height 7
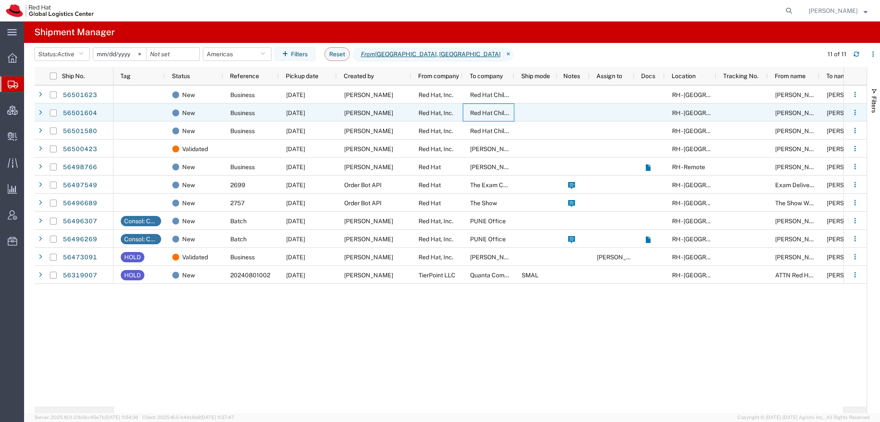
click at [488, 110] on span "Red Hat Chile Limitada" at bounding box center [501, 113] width 63 height 7
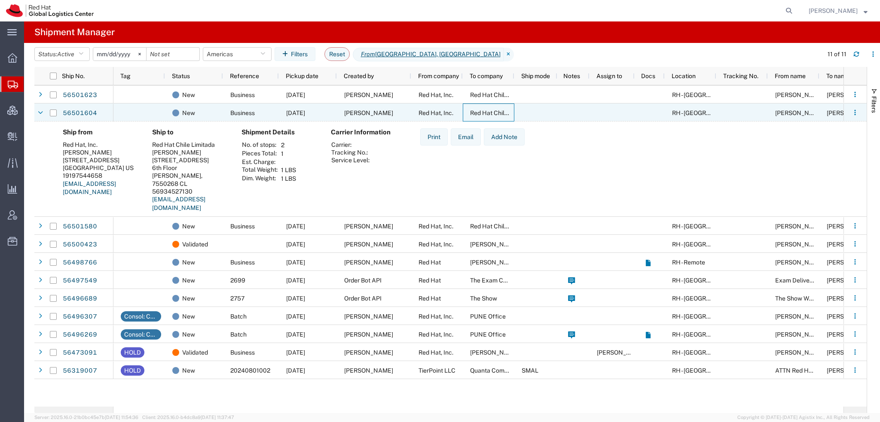
click at [488, 110] on span "Red Hat Chile Limitada" at bounding box center [501, 113] width 63 height 7
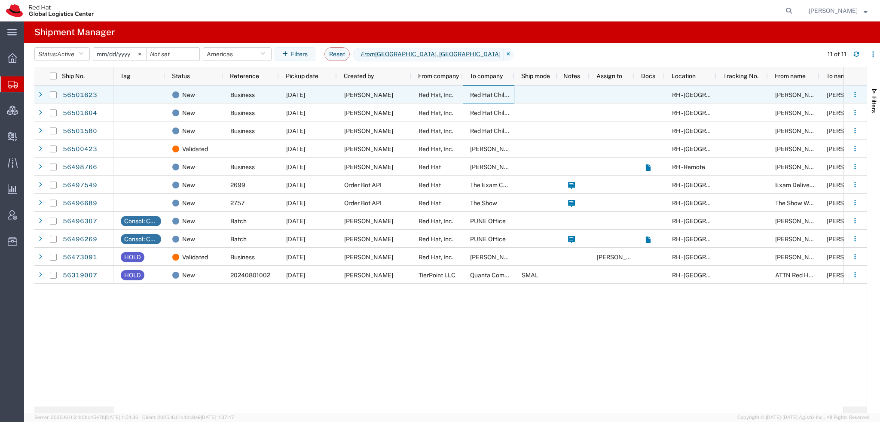
click at [488, 98] on div "Red Hat Chile Limitada" at bounding box center [489, 95] width 52 height 18
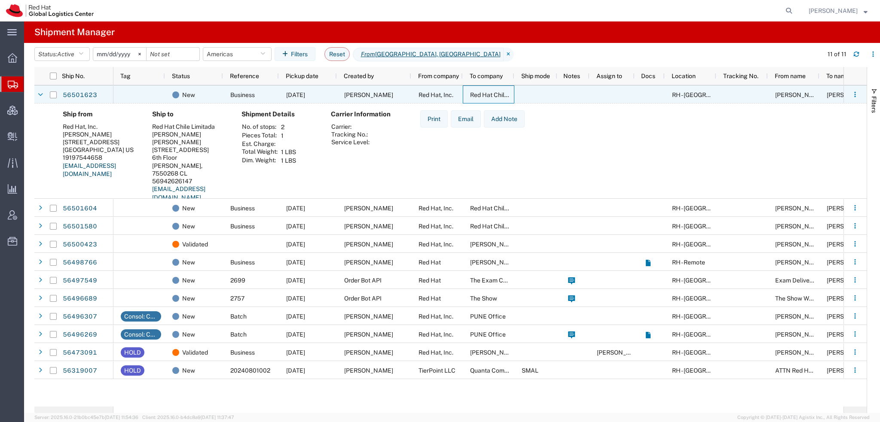
click at [488, 98] on div "Red Hat Chile Limitada" at bounding box center [489, 95] width 52 height 18
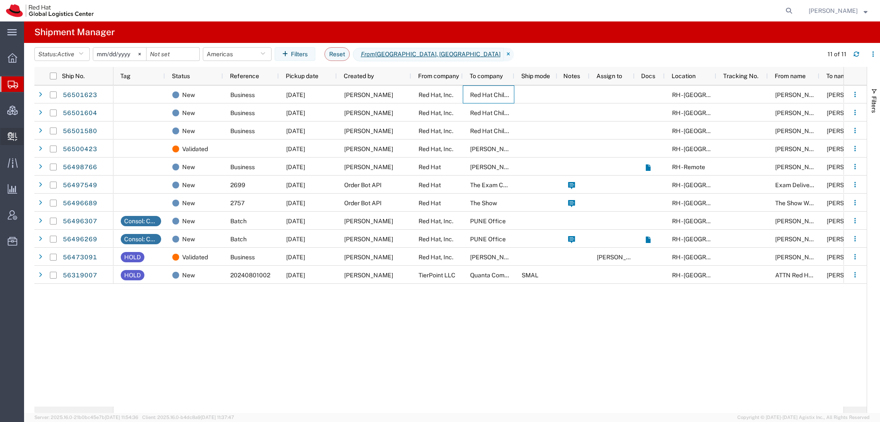
click at [0, 0] on span "Create Delivery" at bounding box center [0, 0] width 0 height 0
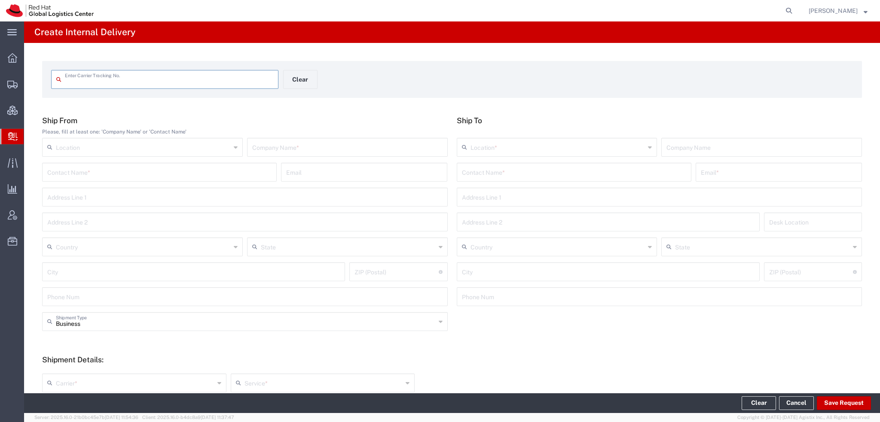
click at [104, 83] on input "text" at bounding box center [169, 78] width 208 height 15
type input "469379369349"
click at [139, 79] on input "469379369349" at bounding box center [169, 78] width 208 height 15
type input "469379369349"
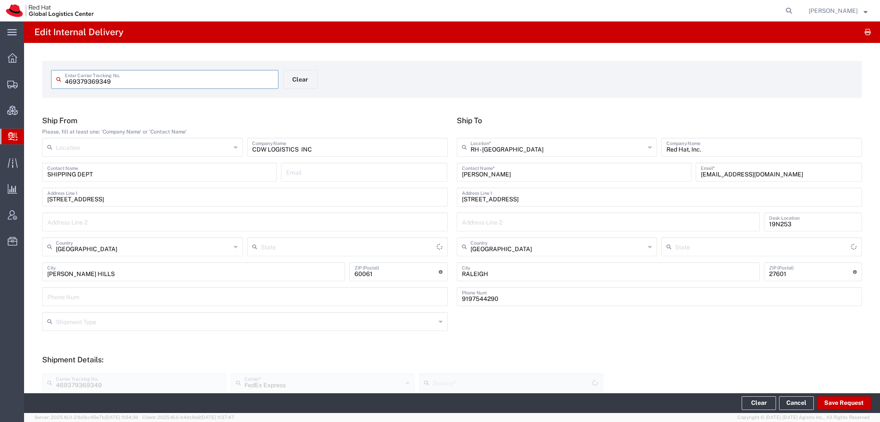
type input "[US_STATE]"
type input "Ground"
type input "[US_STATE]"
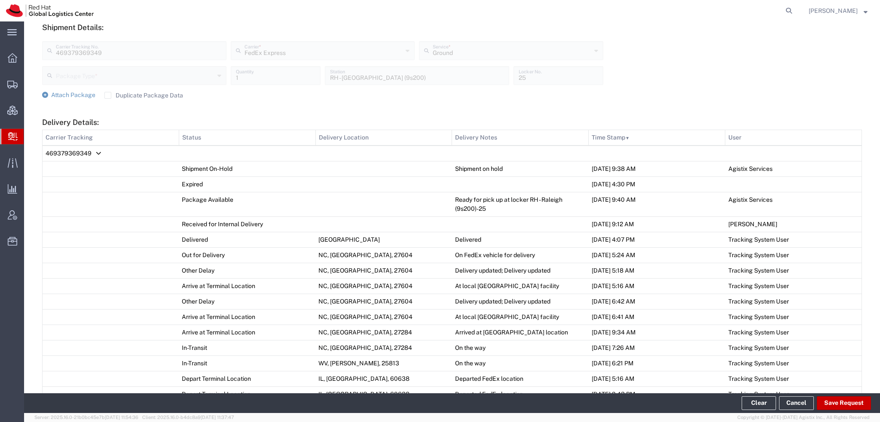
scroll to position [516, 0]
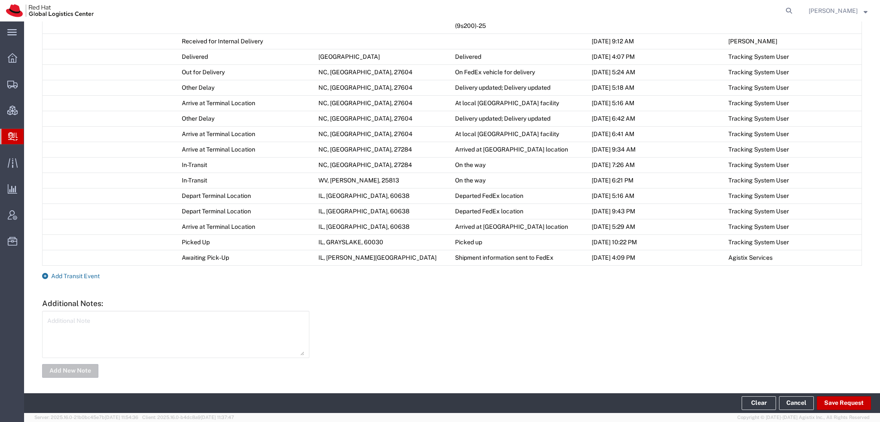
click at [81, 273] on span "Add Transit Event" at bounding box center [75, 276] width 49 height 7
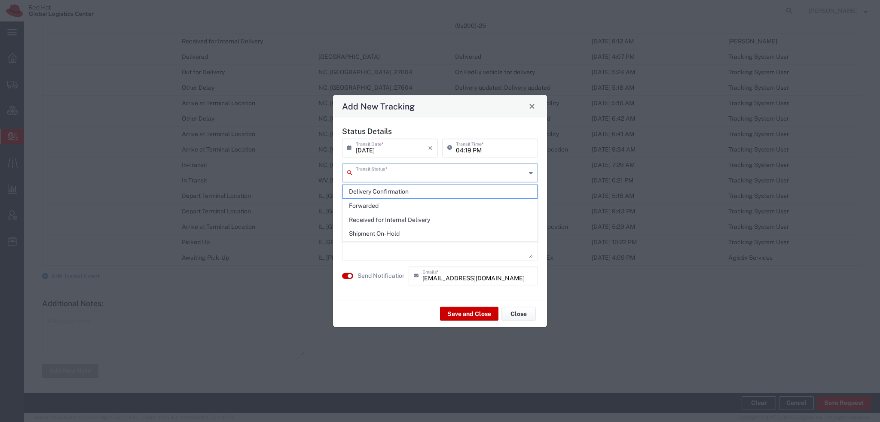
click at [385, 176] on input "text" at bounding box center [441, 172] width 170 height 15
click at [376, 193] on span "Delivery Confirmation" at bounding box center [440, 191] width 194 height 13
type input "Delivery Confirmation"
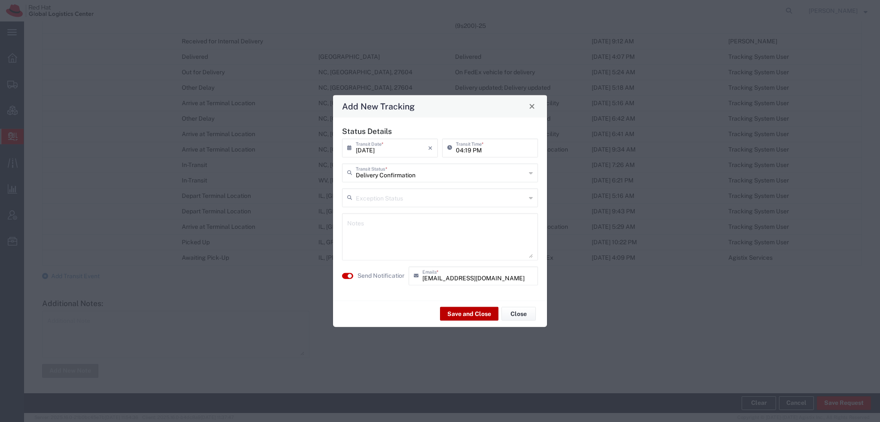
click at [468, 315] on button "Save and Close" at bounding box center [469, 314] width 58 height 14
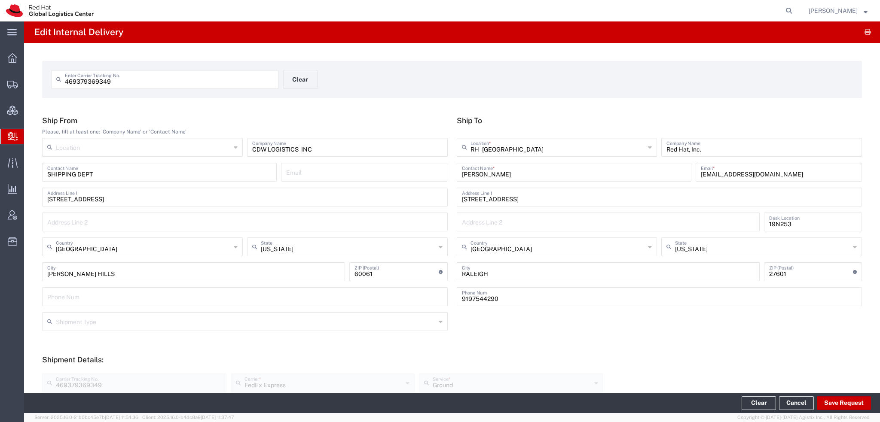
scroll to position [301, 0]
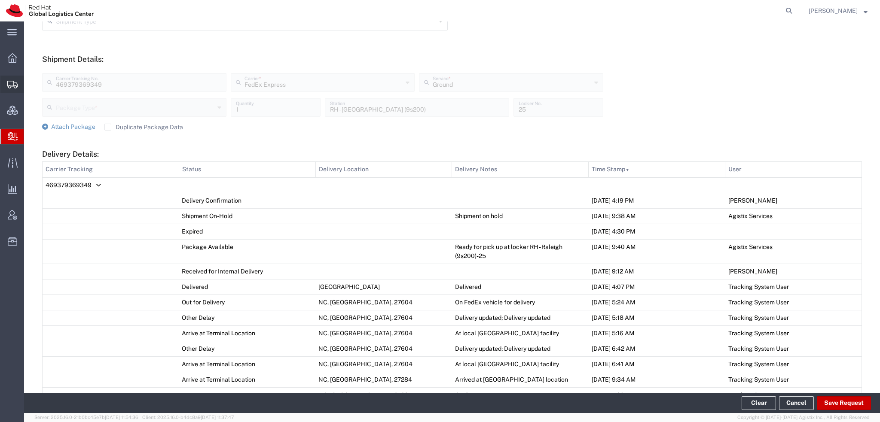
click at [15, 81] on icon at bounding box center [12, 85] width 10 height 8
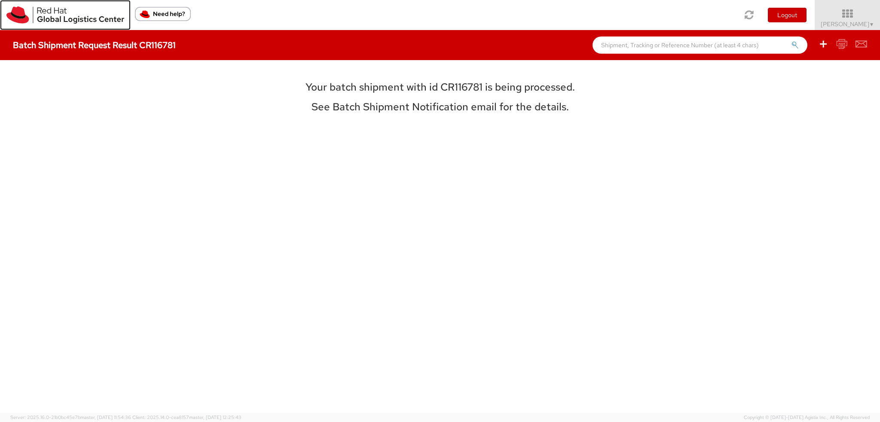
click at [25, 13] on img at bounding box center [65, 14] width 118 height 17
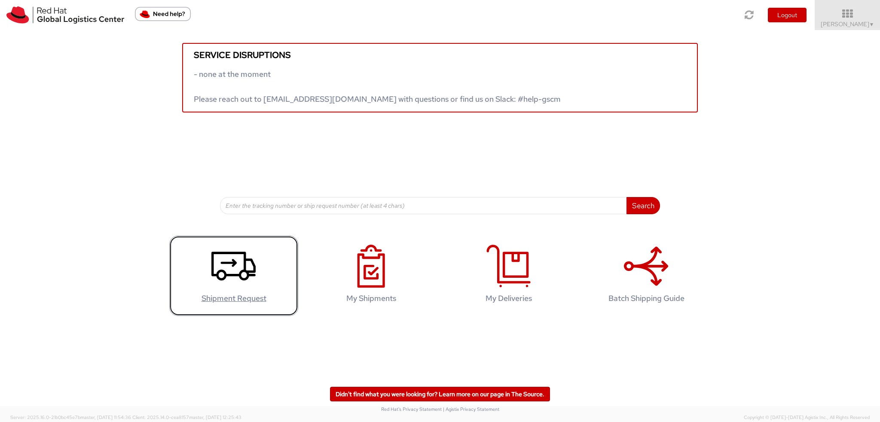
click at [227, 278] on icon at bounding box center [233, 266] width 44 height 43
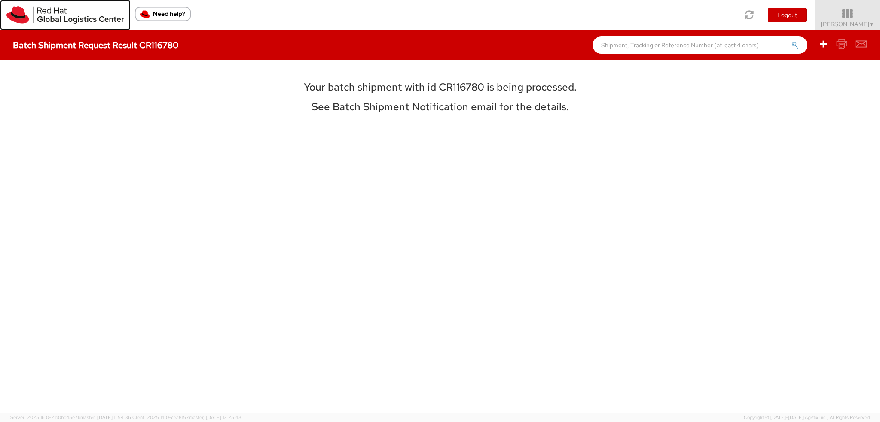
click at [18, 12] on img at bounding box center [65, 14] width 118 height 17
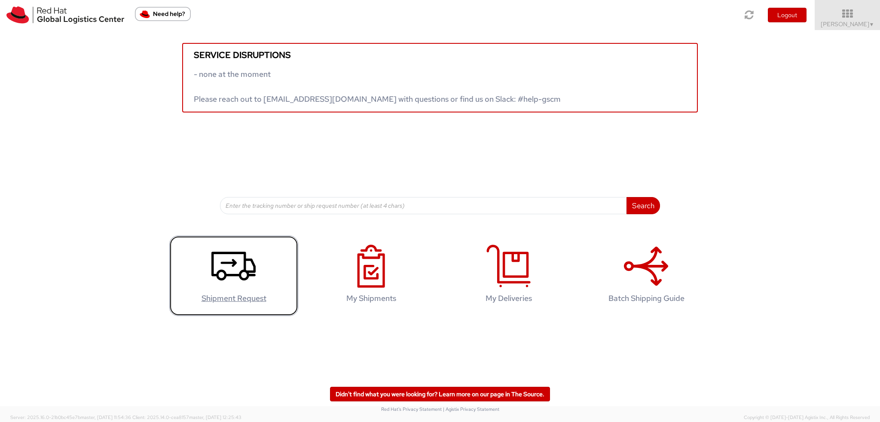
click at [225, 255] on icon at bounding box center [233, 266] width 44 height 43
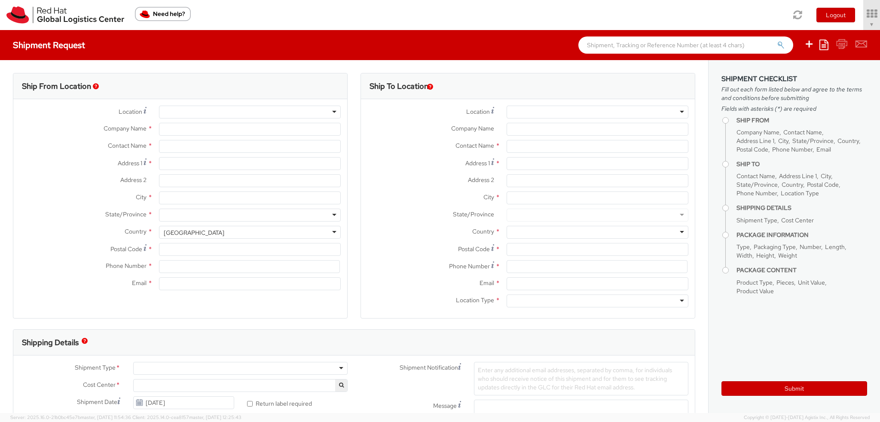
select select "901"
select select
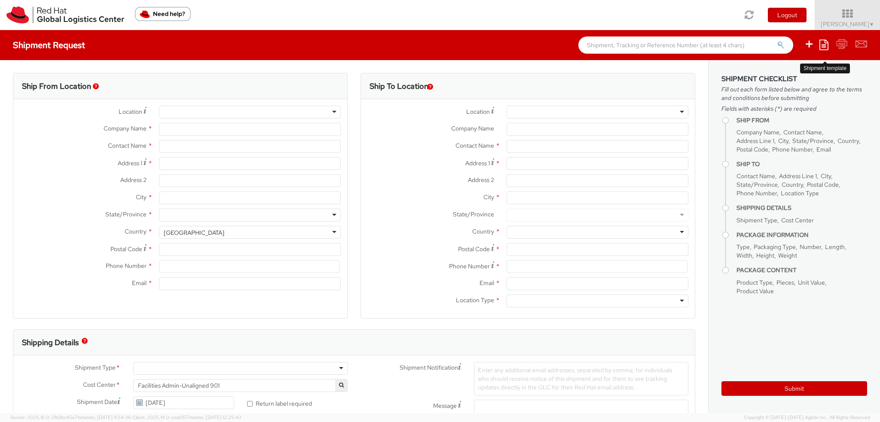
type input "Red Hat, Inc."
type input "[PERSON_NAME]"
type input "[STREET_ADDRESS]"
type input "RALEIGH"
type input "27601"
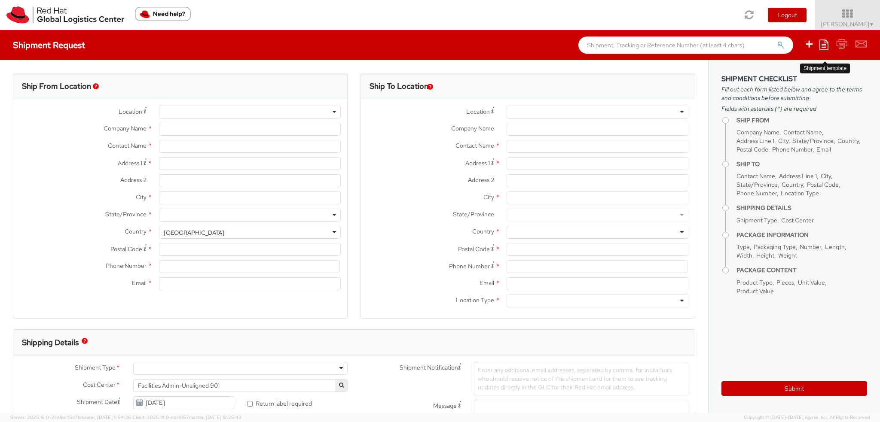
type input "19193013123"
type input "[EMAIL_ADDRESS][DOMAIN_NAME]"
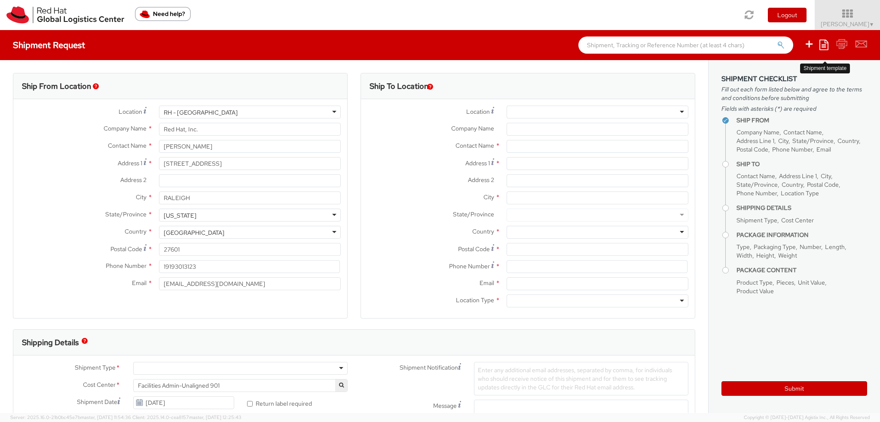
click at [827, 45] on icon at bounding box center [824, 45] width 9 height 10
click at [781, 75] on link "Create from template" at bounding box center [790, 71] width 75 height 11
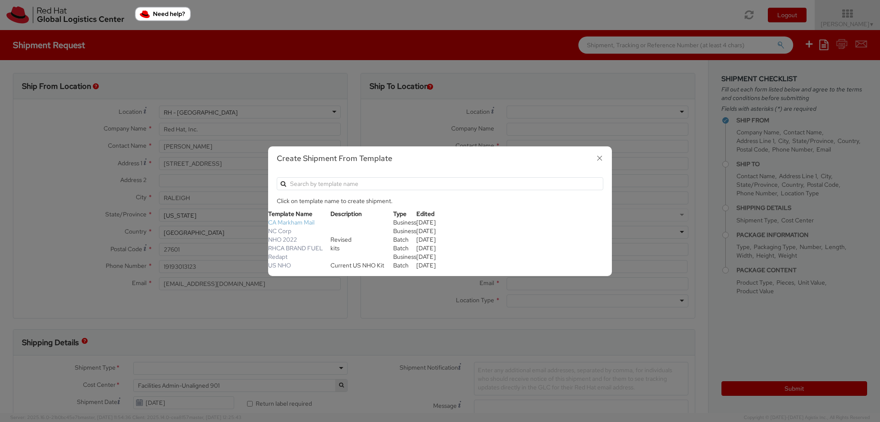
click at [301, 222] on link "CA Markham Mail" at bounding box center [291, 223] width 46 height 8
type input "Red Hat Canada Limited"
type input "Devon Ramlakhan"
type input "[STREET_ADDRESS]"
type input "Markham"
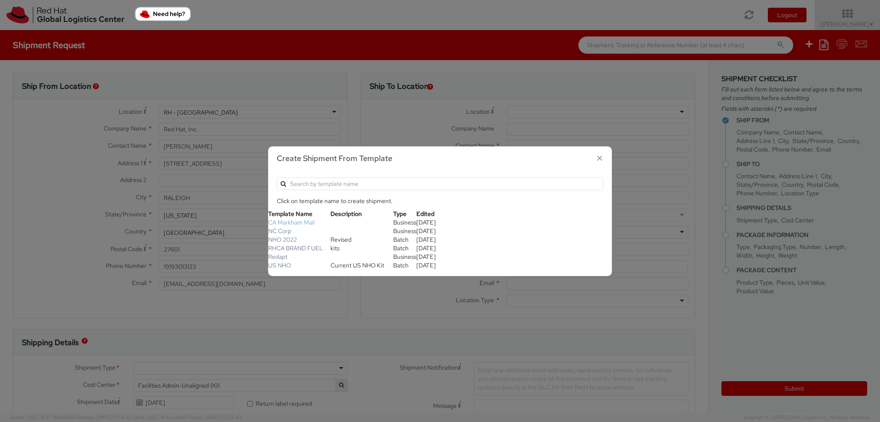
type input "9053163255"
type input "devon.ramlakhan@ibm.com"
type input "Red Hat Inc."
type input "Critical Mail - AP Mail"
type input "[STREET_ADDRESS]"
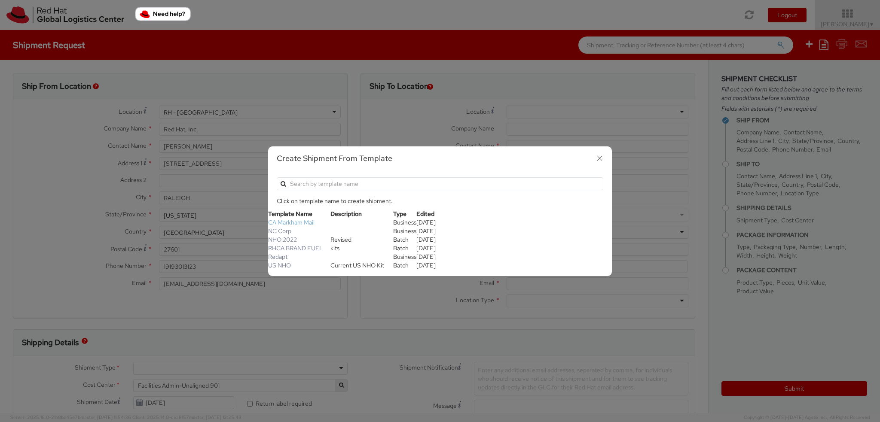
type input "RALEIGH"
type input "27601"
type input "19198356701"
type input "rlomax@redhat.com"
type input "901"
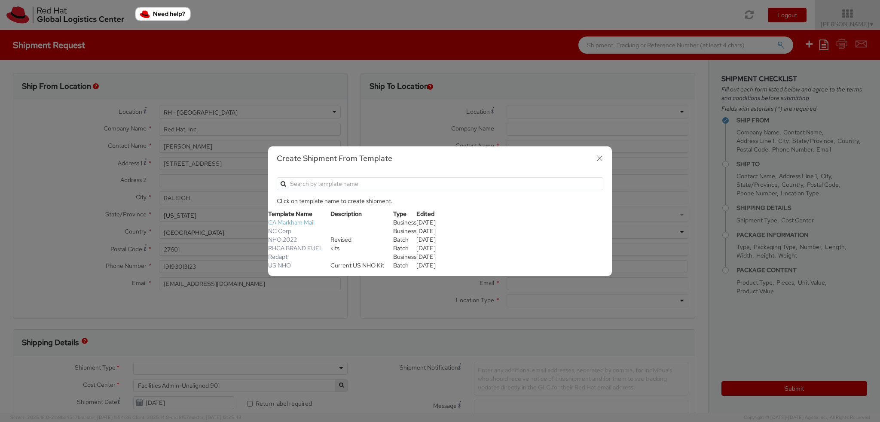
select select "DOCUMENT"
type input "1"
type input "24.13"
type input "31.75"
type input "0.64"
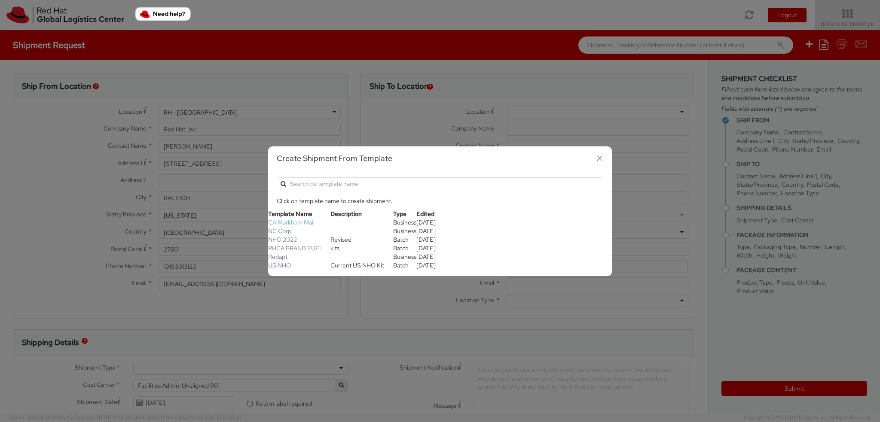
select select "CM"
type input "0.23"
select select "KGS"
type input "Documents"
select select "DOCUMENT"
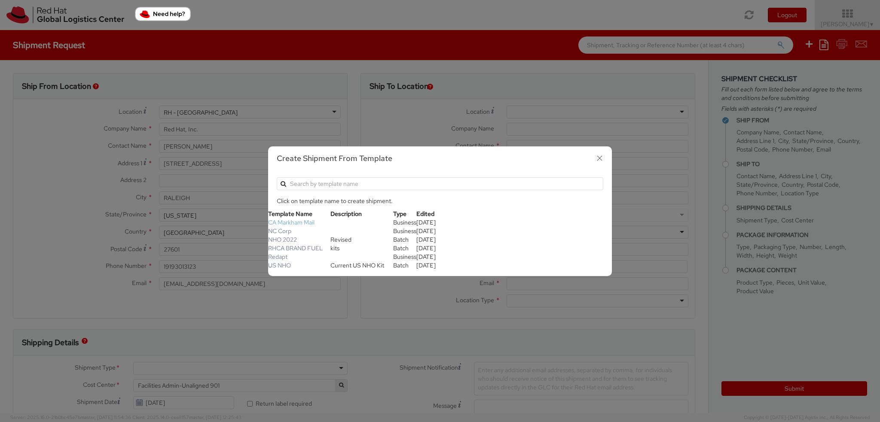
type input "1.00"
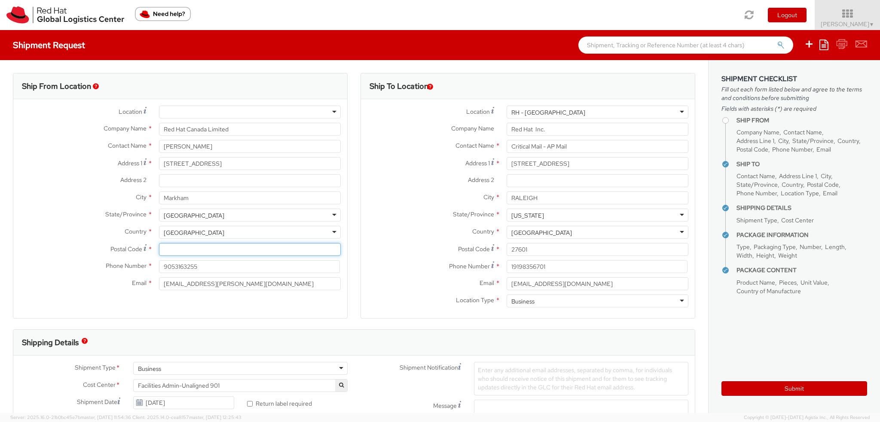
click at [177, 248] on input "Postal Code *" at bounding box center [250, 249] width 182 height 13
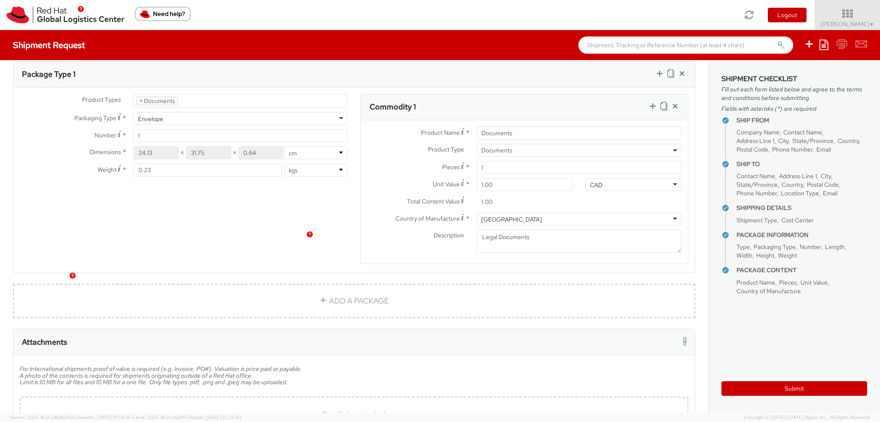
scroll to position [478, 0]
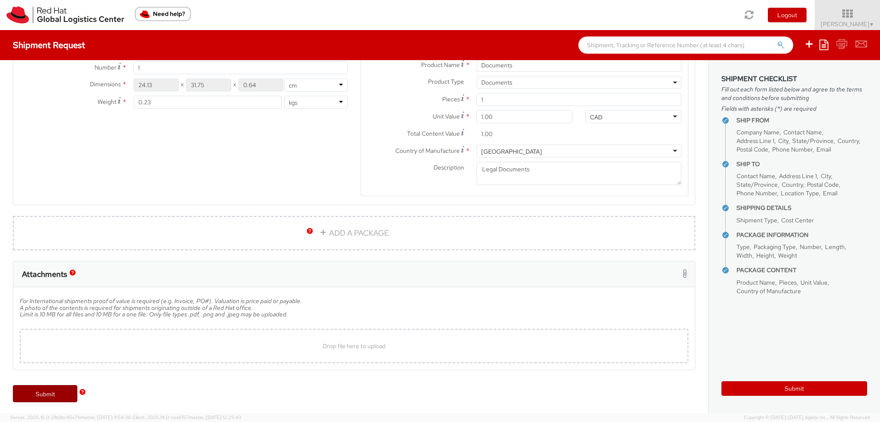
type input "L6G 1C7"
click at [48, 395] on link "Submit" at bounding box center [45, 394] width 64 height 17
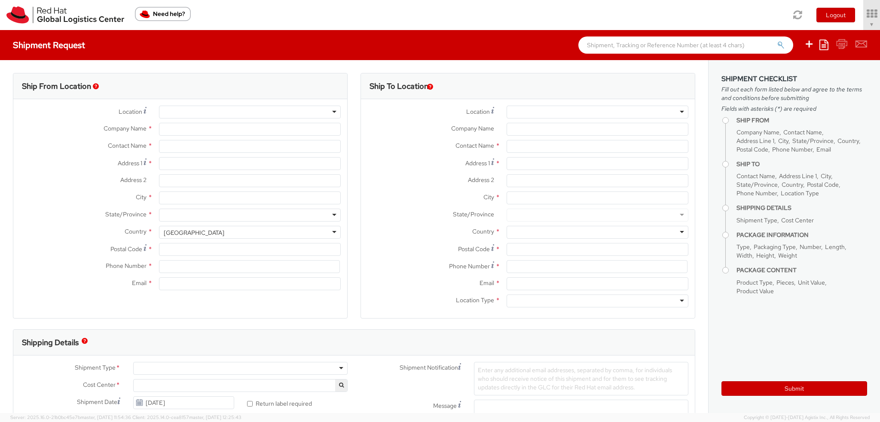
select select "901"
select select
click at [677, 111] on div at bounding box center [598, 112] width 182 height 13
type input "Red Hat, Inc."
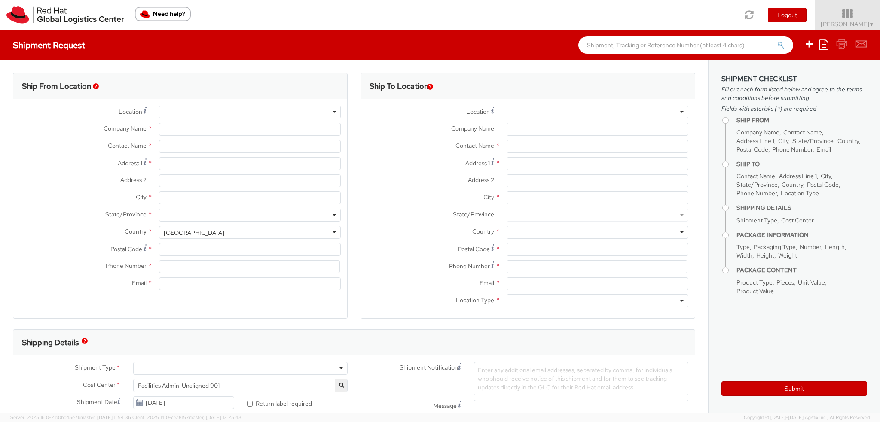
type input "[PERSON_NAME]"
type input "[STREET_ADDRESS]"
type input "RALEIGH"
type input "27601"
type input "19193013123"
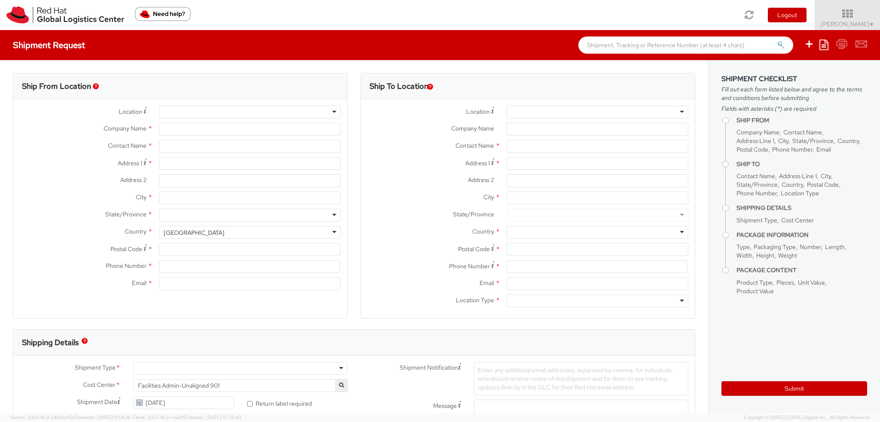
type input "[EMAIL_ADDRESS][DOMAIN_NAME]"
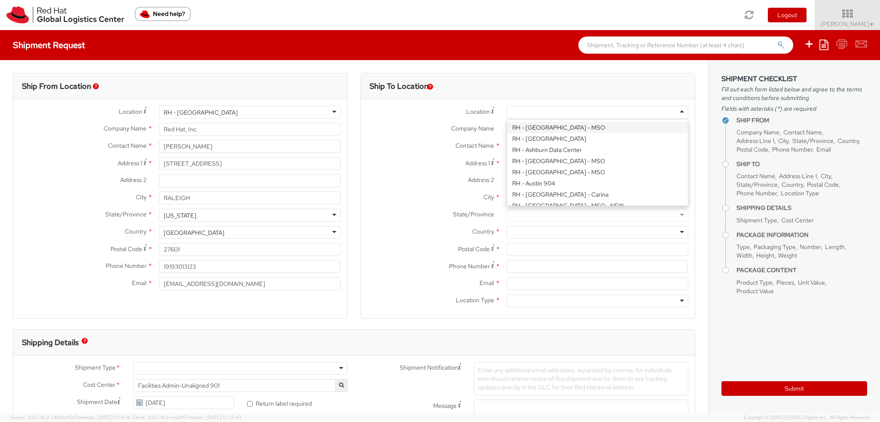
click at [563, 112] on div at bounding box center [598, 112] width 182 height 13
type input "Red Hat Canada Limited"
type input "30 E Adelaide St E"
type input "12th Floor"
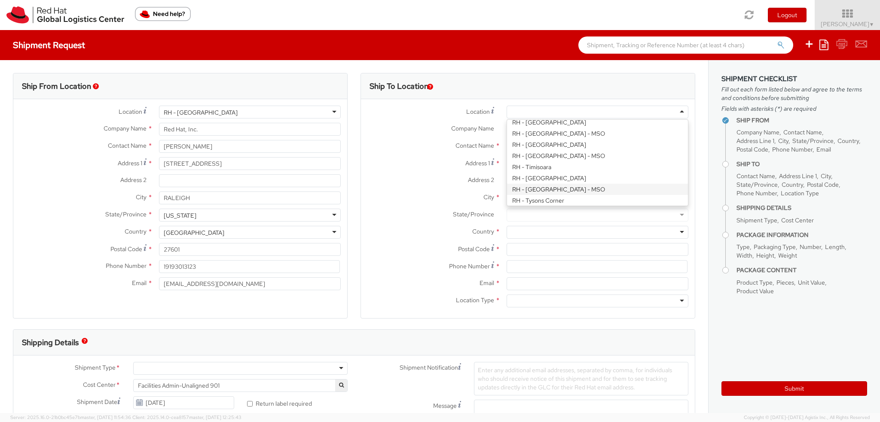
type input "TORONTO"
type input "M5C 3G8"
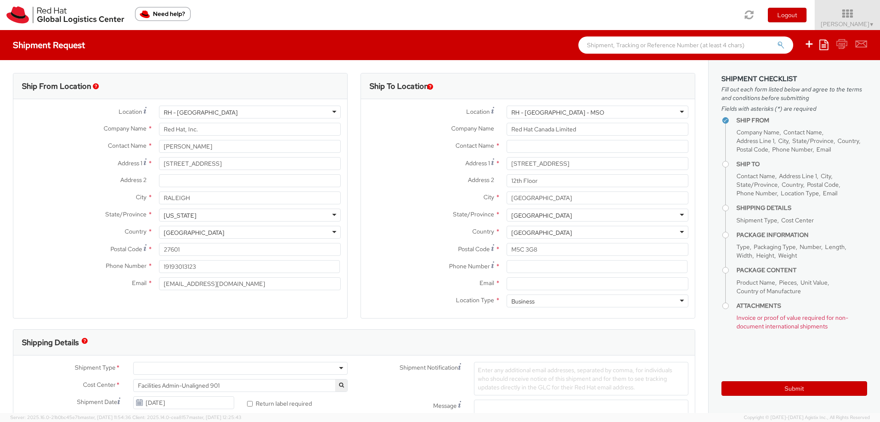
click at [585, 114] on div "RH - [GEOGRAPHIC_DATA] - MSO" at bounding box center [598, 112] width 182 height 13
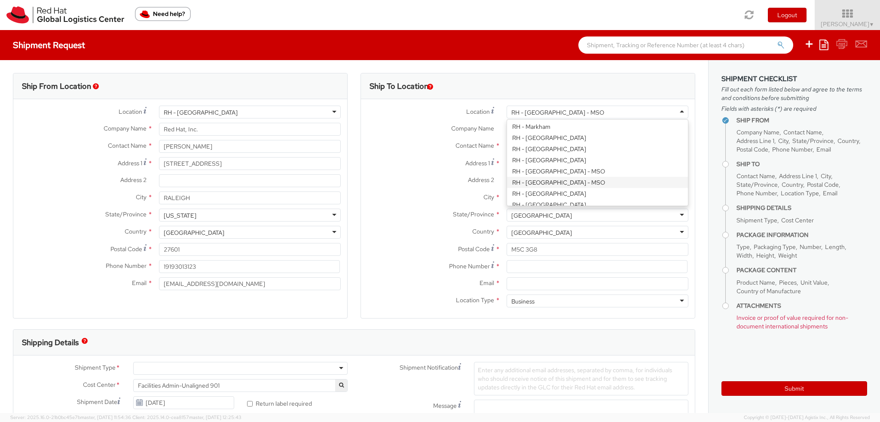
scroll to position [774, 0]
type input "[STREET_ADDRESS]"
type input "MARKHAM"
type input "L6G 1C7"
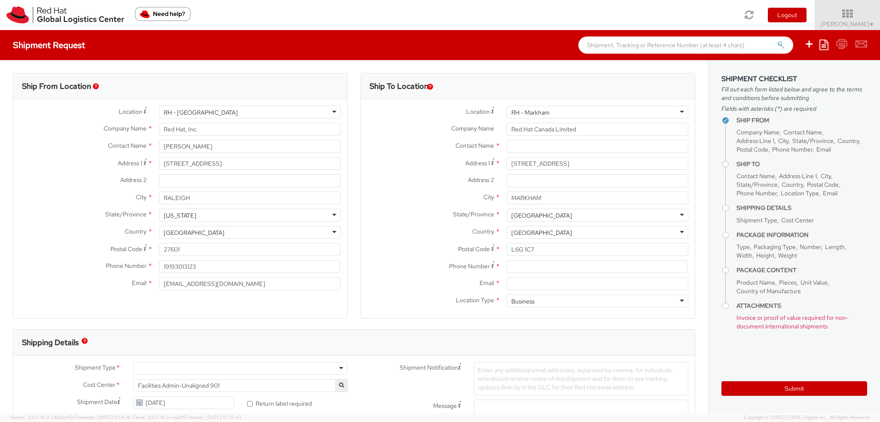
select select
